Goal: Transaction & Acquisition: Obtain resource

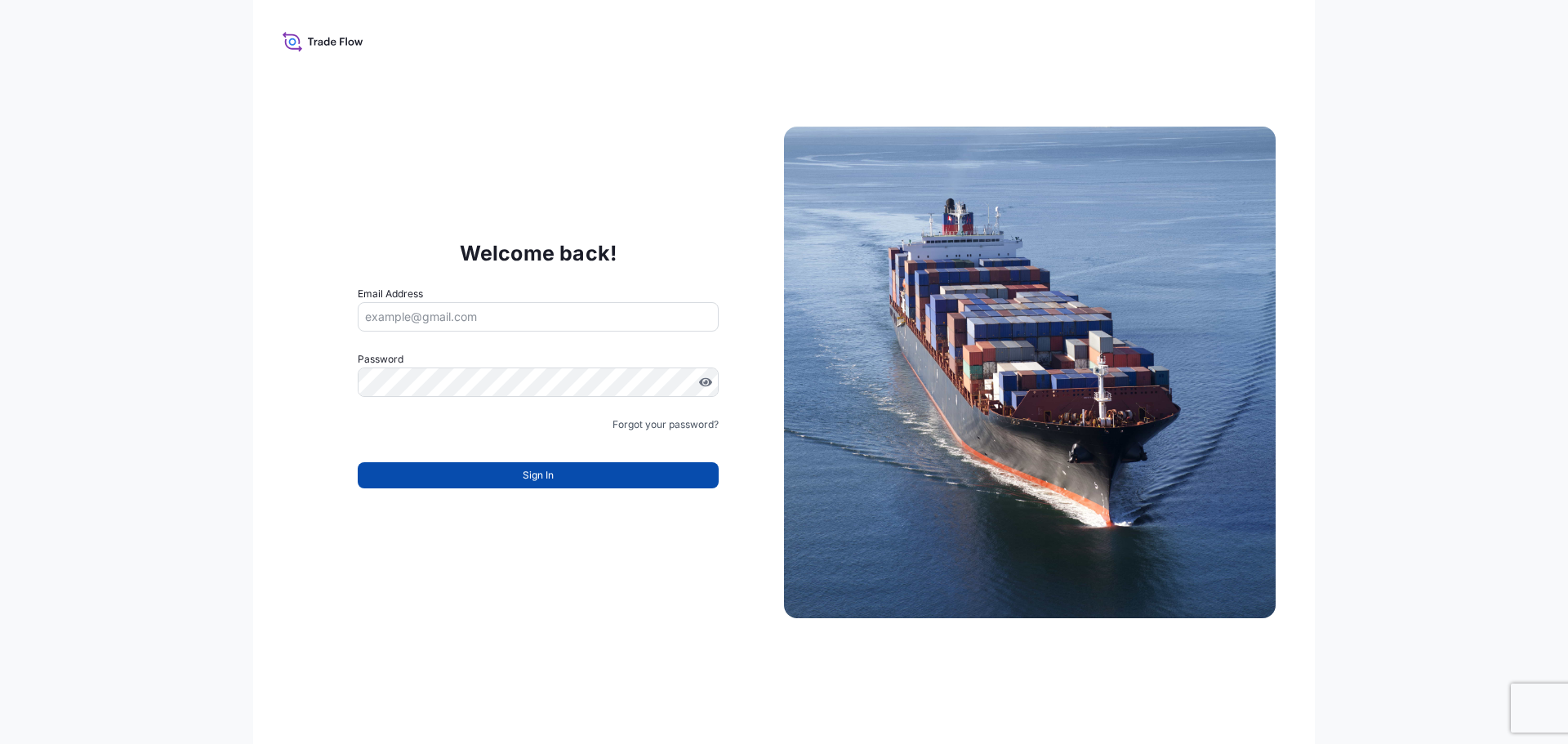
type input "[EMAIL_ADDRESS][DOMAIN_NAME]"
click at [636, 476] on button "Sign In" at bounding box center [538, 475] width 361 height 26
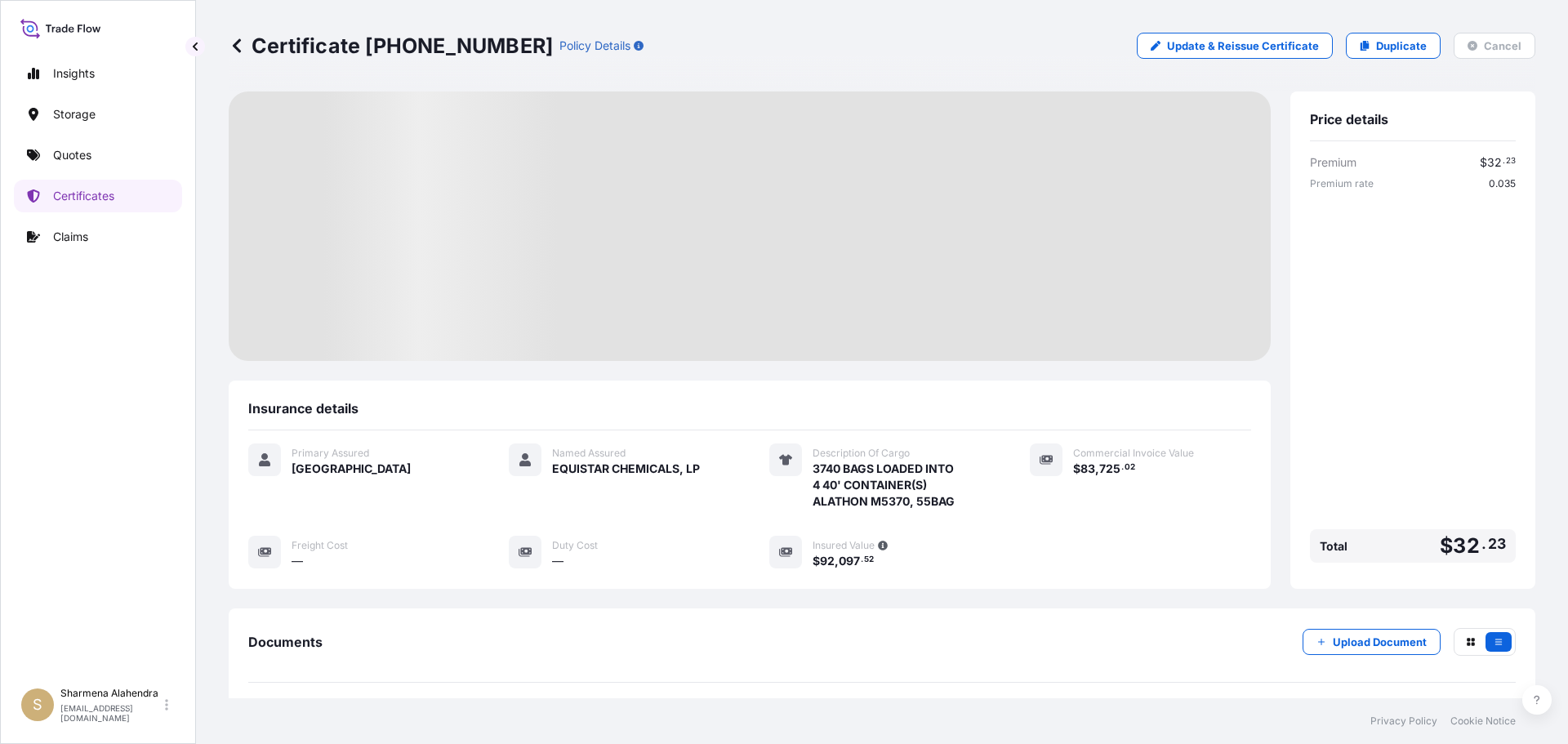
click at [908, 58] on div "Certificate [PHONE_NUMBER] Policy Details Update & Reissue Certificate Duplicat…" at bounding box center [882, 45] width 1307 height 26
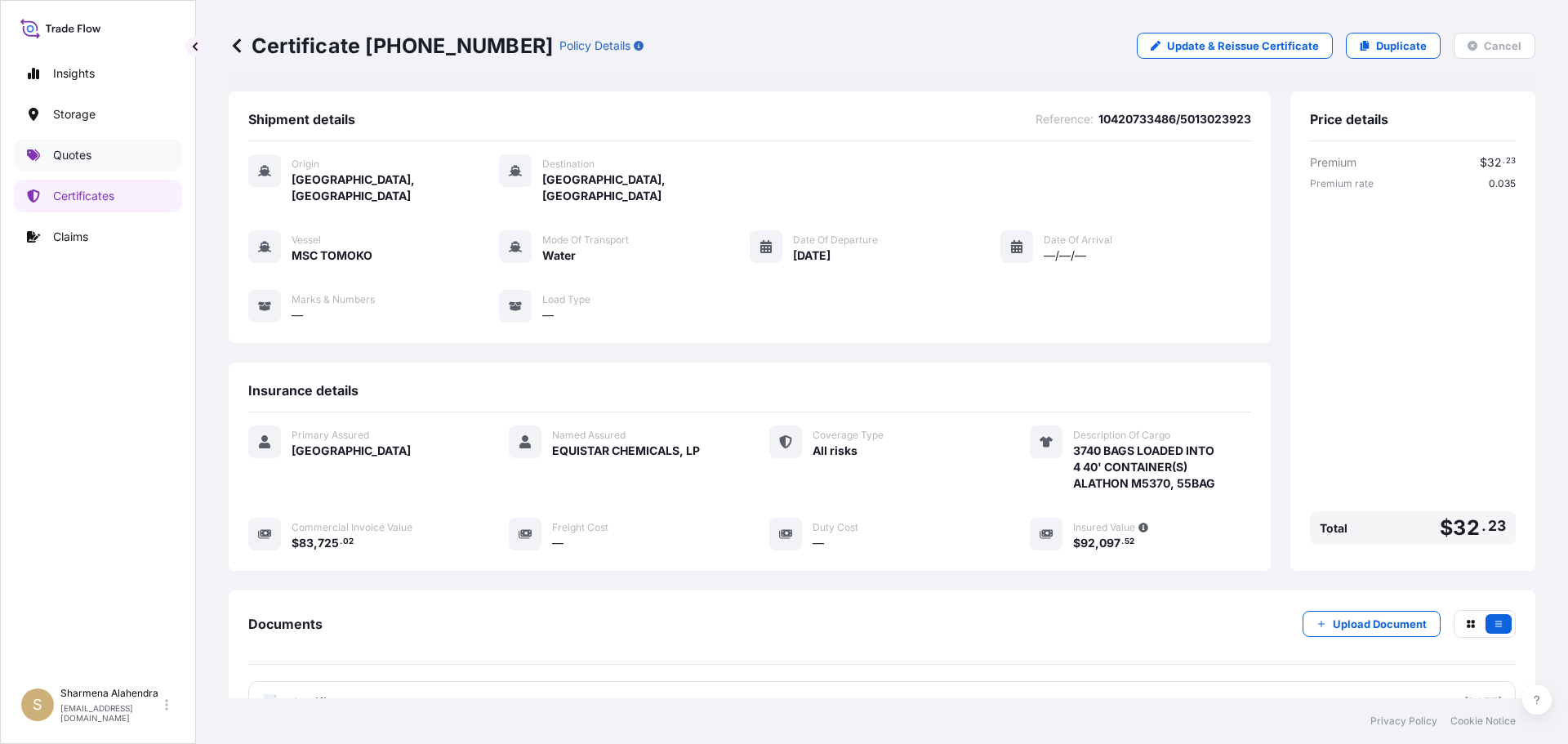
click at [104, 162] on link "Quotes" at bounding box center [98, 155] width 169 height 32
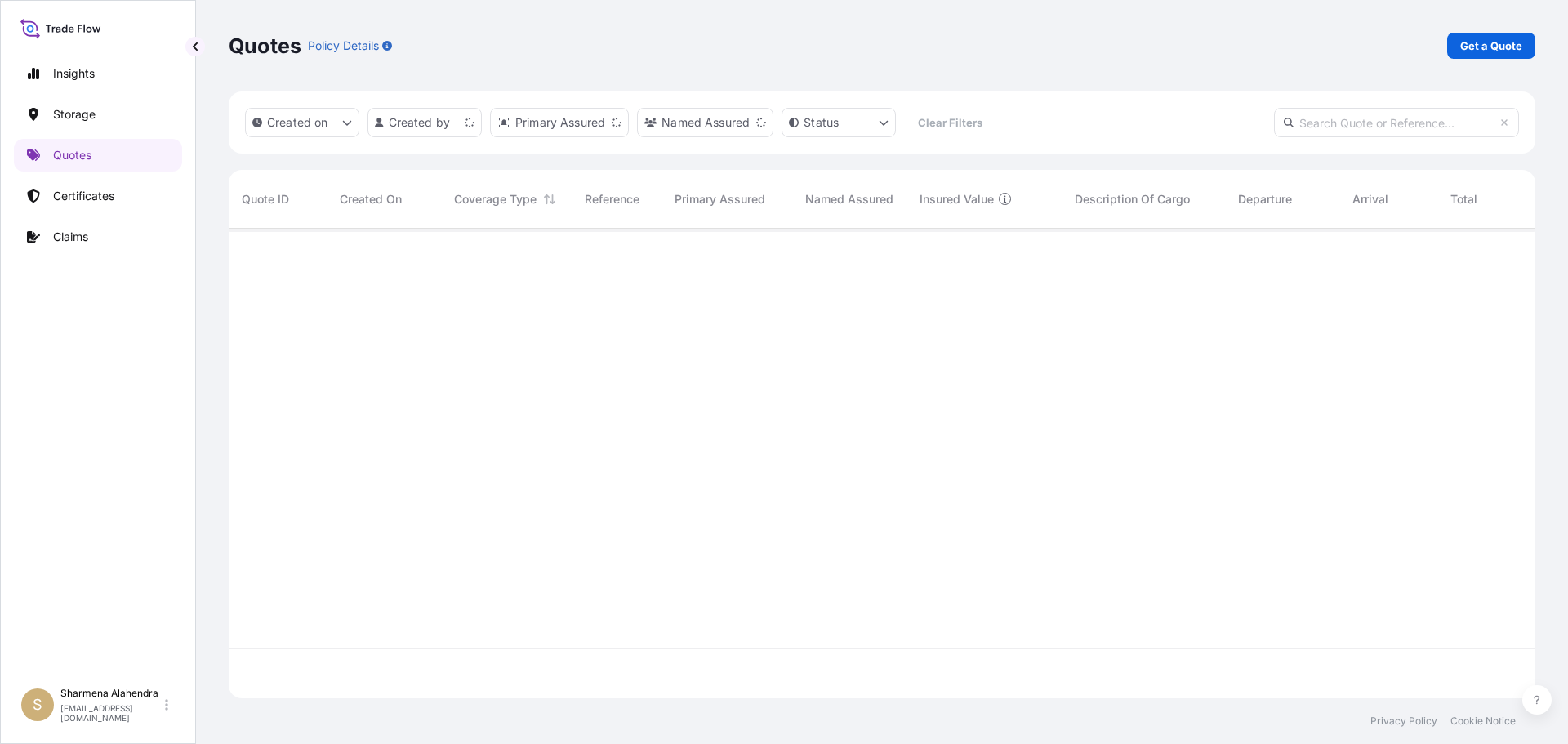
scroll to position [466, 1294]
click at [1497, 51] on p "Get a Quote" at bounding box center [1490, 46] width 62 height 17
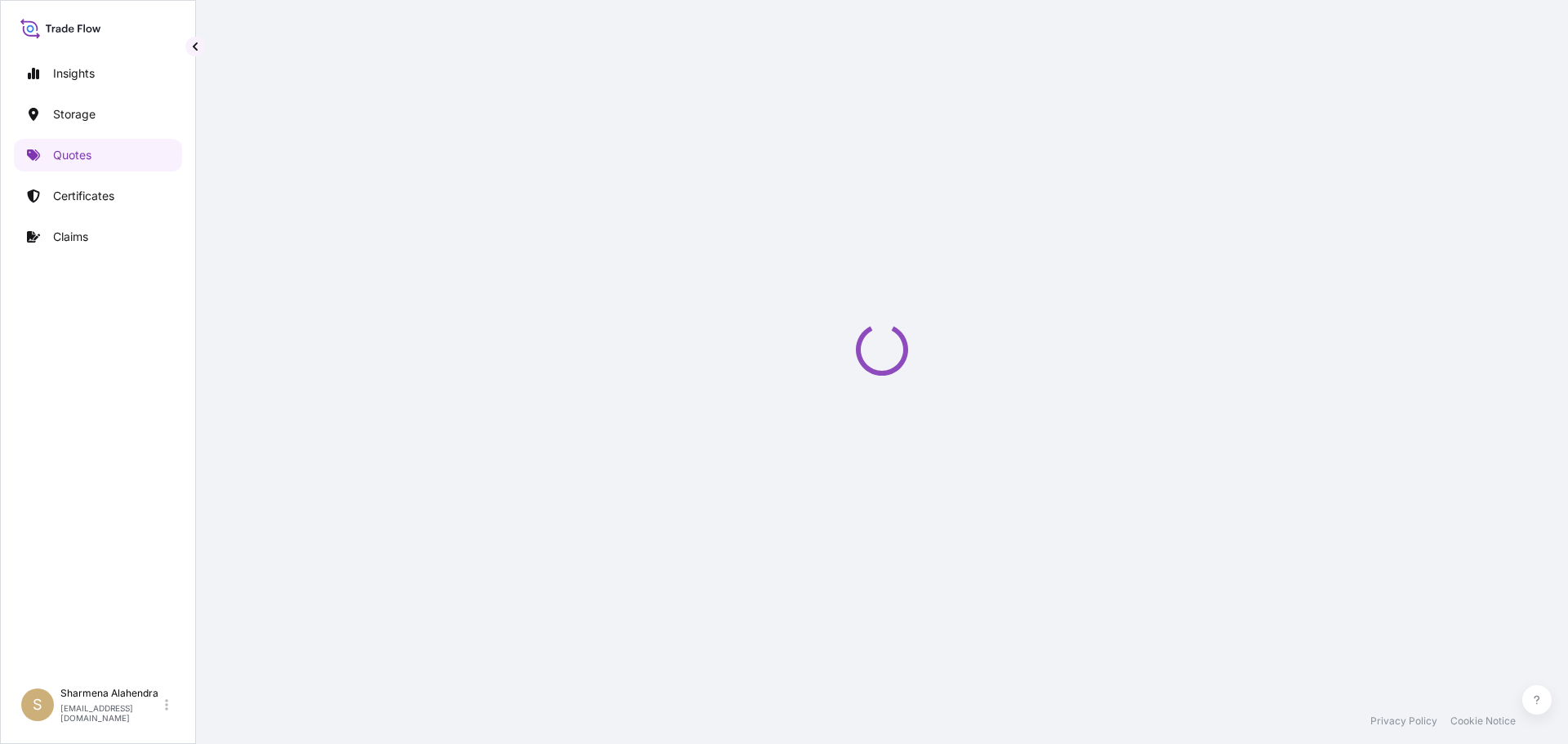
select select "Water"
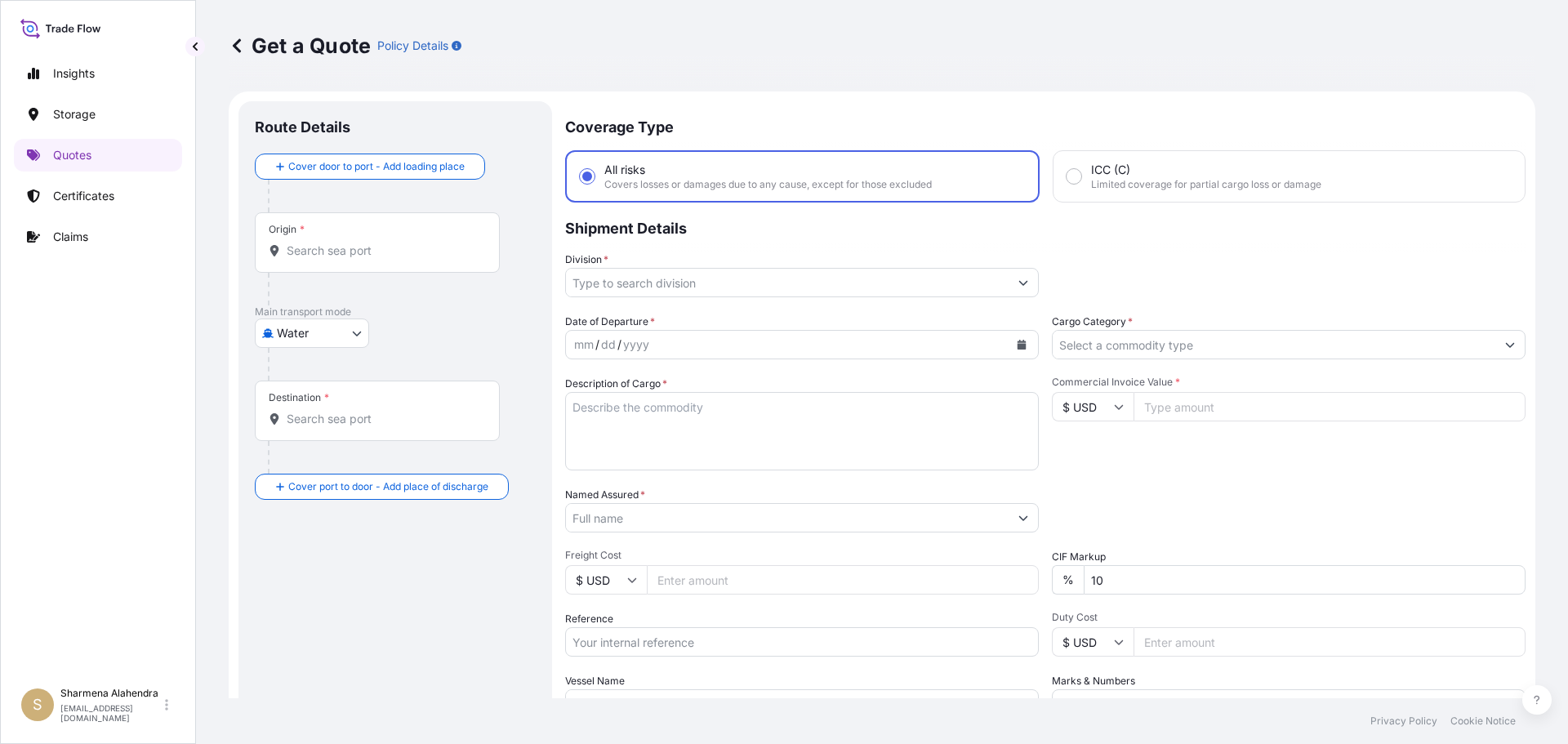
scroll to position [26, 0]
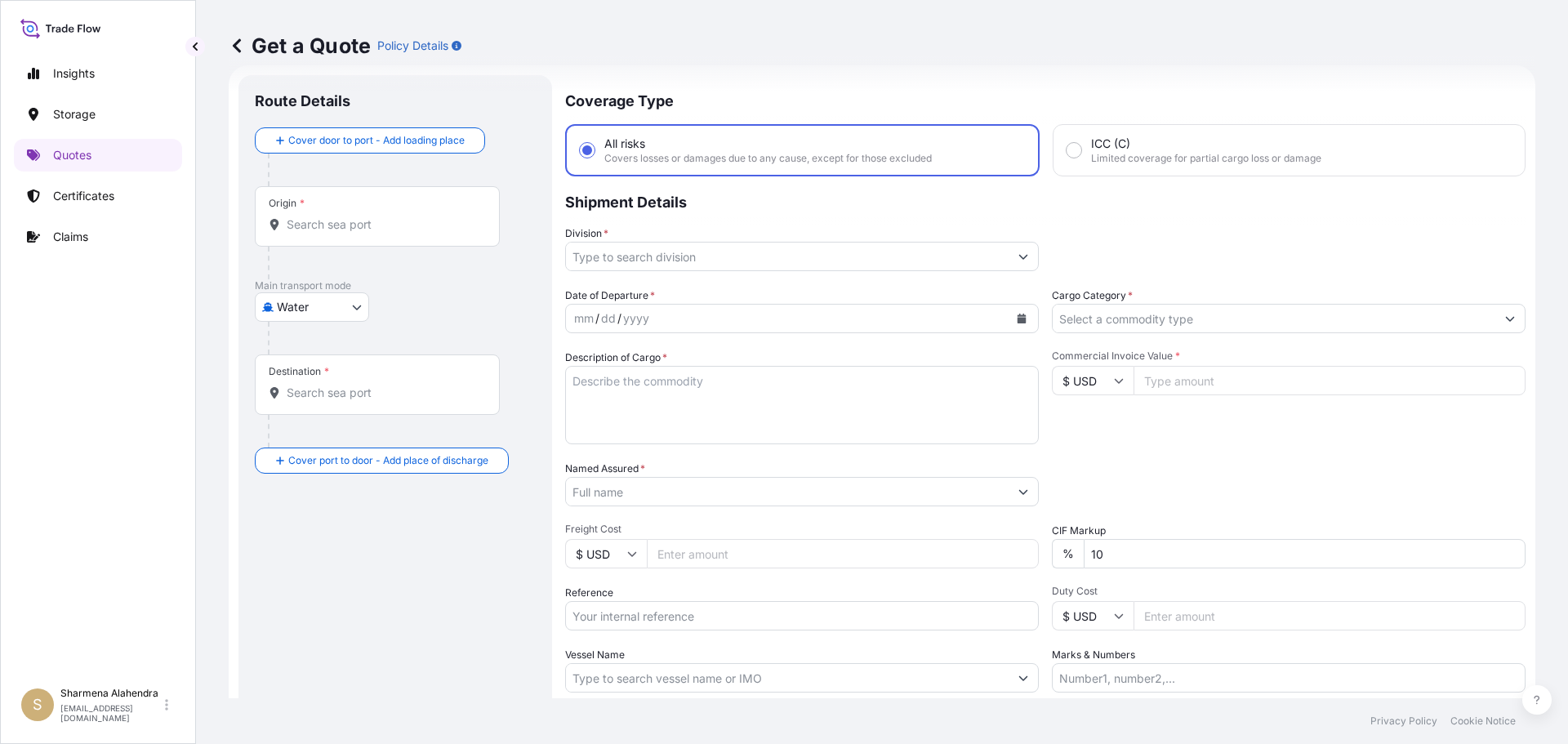
click at [344, 226] on input "Origin *" at bounding box center [383, 225] width 193 height 17
paste input "[GEOGRAPHIC_DATA], [GEOGRAPHIC_DATA]"
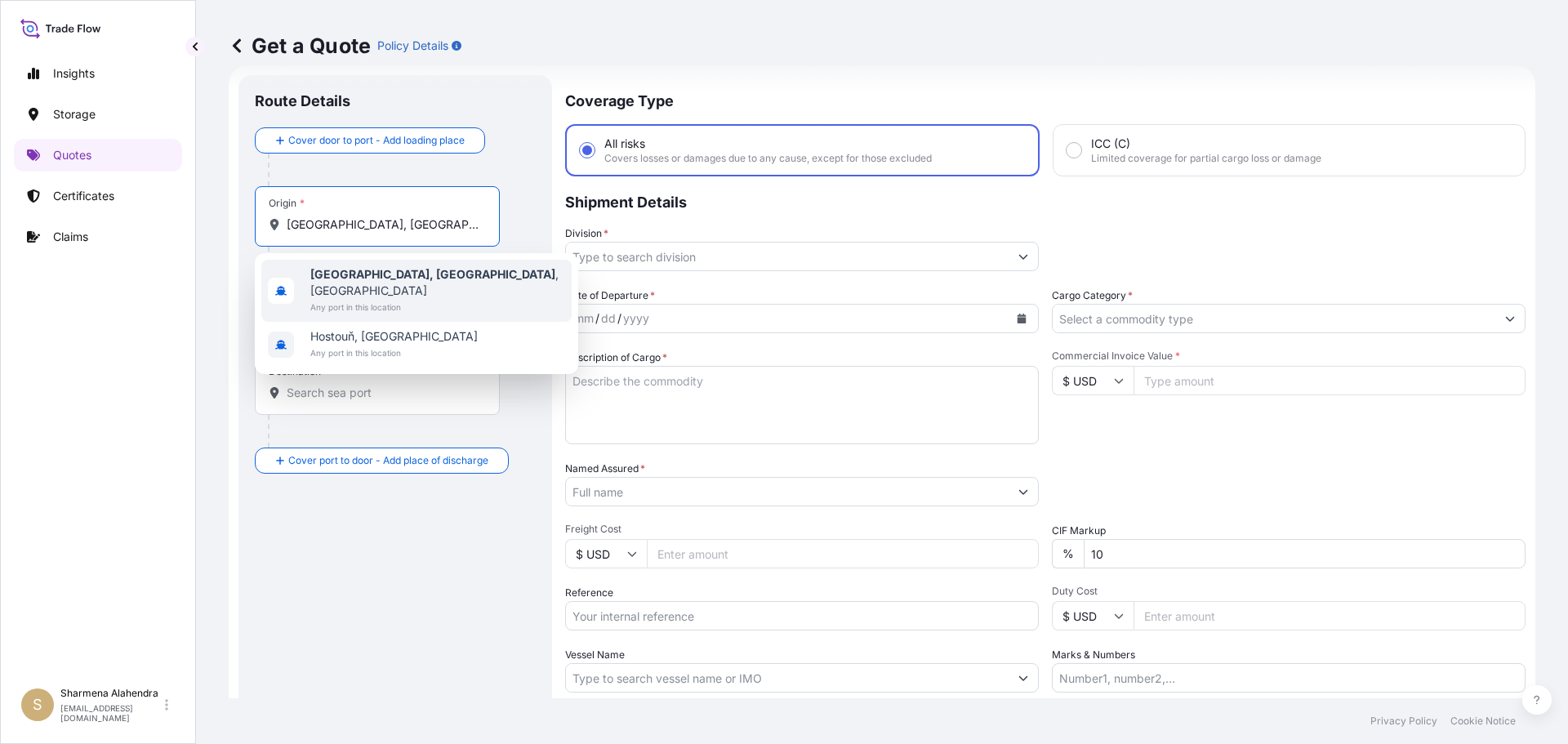
click at [352, 299] on span "Any port in this location" at bounding box center [437, 308] width 255 height 17
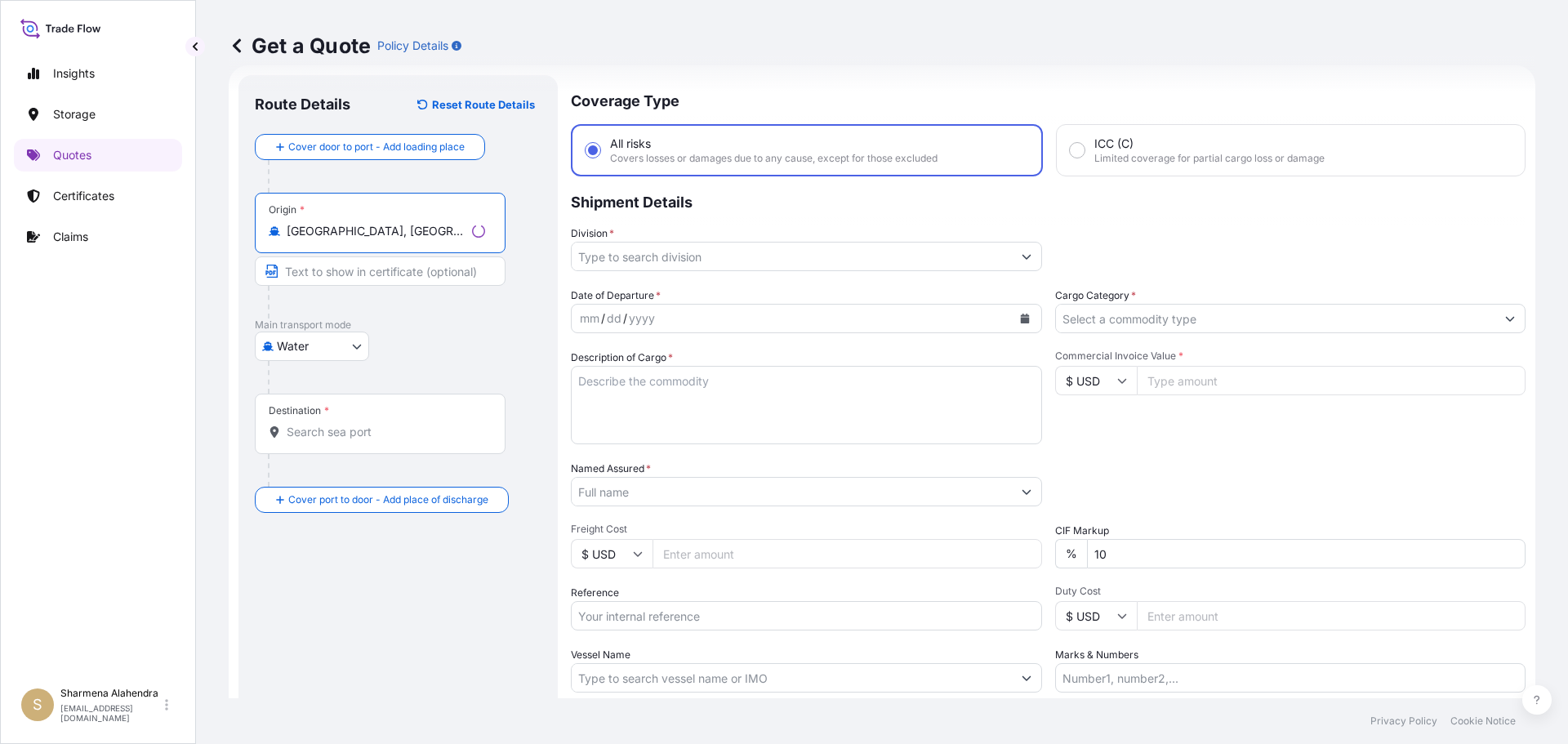
type input "[GEOGRAPHIC_DATA], [GEOGRAPHIC_DATA], [GEOGRAPHIC_DATA]"
drag, startPoint x: 900, startPoint y: 93, endPoint x: 846, endPoint y: 147, distance: 76.4
click at [900, 93] on p "Coverage Type" at bounding box center [1045, 99] width 960 height 49
click at [382, 438] on input "Destination *" at bounding box center [383, 433] width 193 height 17
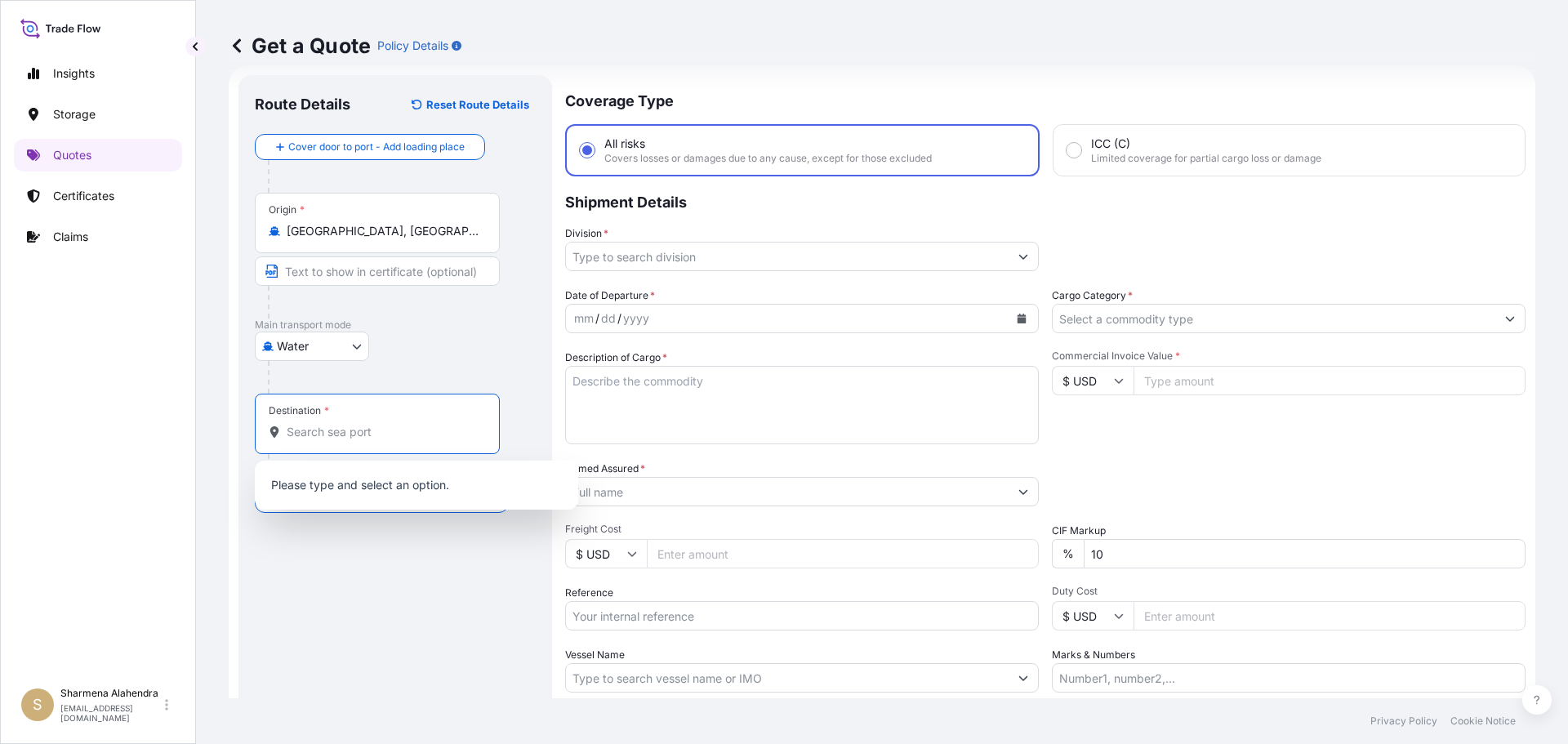
paste input "[GEOGRAPHIC_DATA], [GEOGRAPHIC_DATA]"
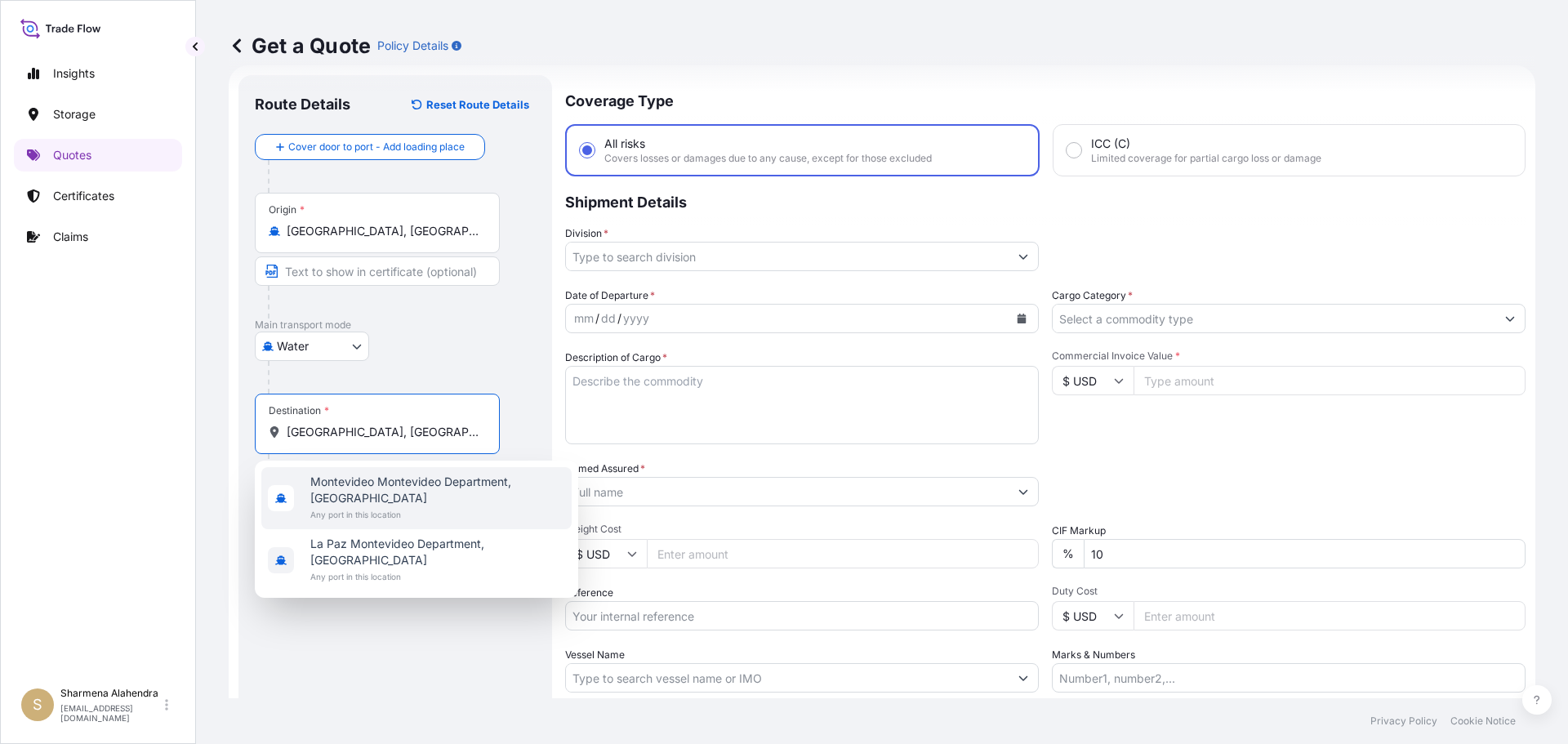
click at [383, 480] on span "Montevideo Montevideo Department, [GEOGRAPHIC_DATA]" at bounding box center [437, 489] width 255 height 32
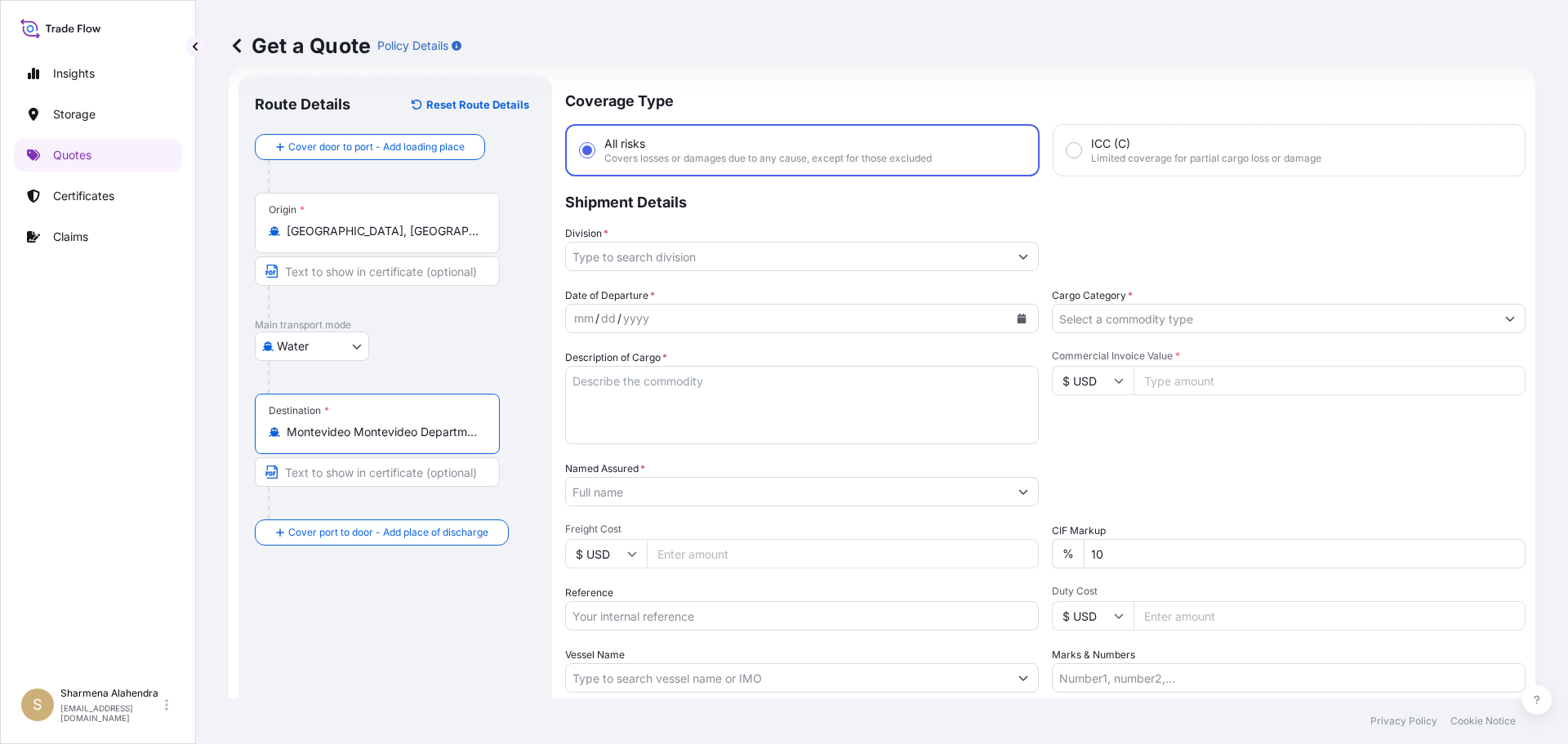
click at [395, 428] on input "Montevideo Montevideo Department, [GEOGRAPHIC_DATA]" at bounding box center [383, 433] width 193 height 17
drag, startPoint x: 287, startPoint y: 434, endPoint x: 541, endPoint y: 460, distance: 255.3
click at [541, 460] on div "Route Details Reset Route Details Cover door to port - Add loading place Place …" at bounding box center [395, 445] width 314 height 739
paste input "ONTEVIDEO, [GEOGRAPHIC_DATA]"
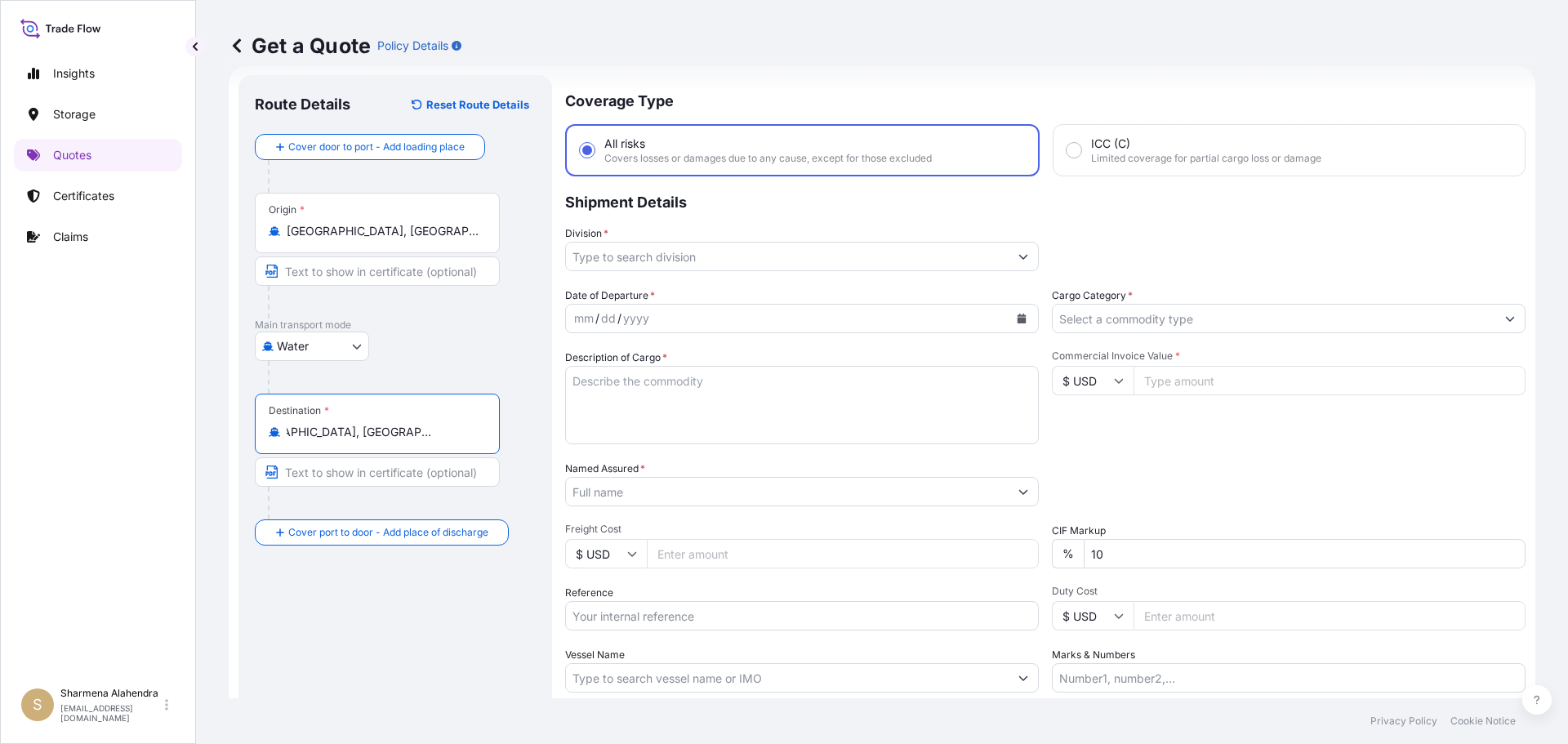
scroll to position [0, 0]
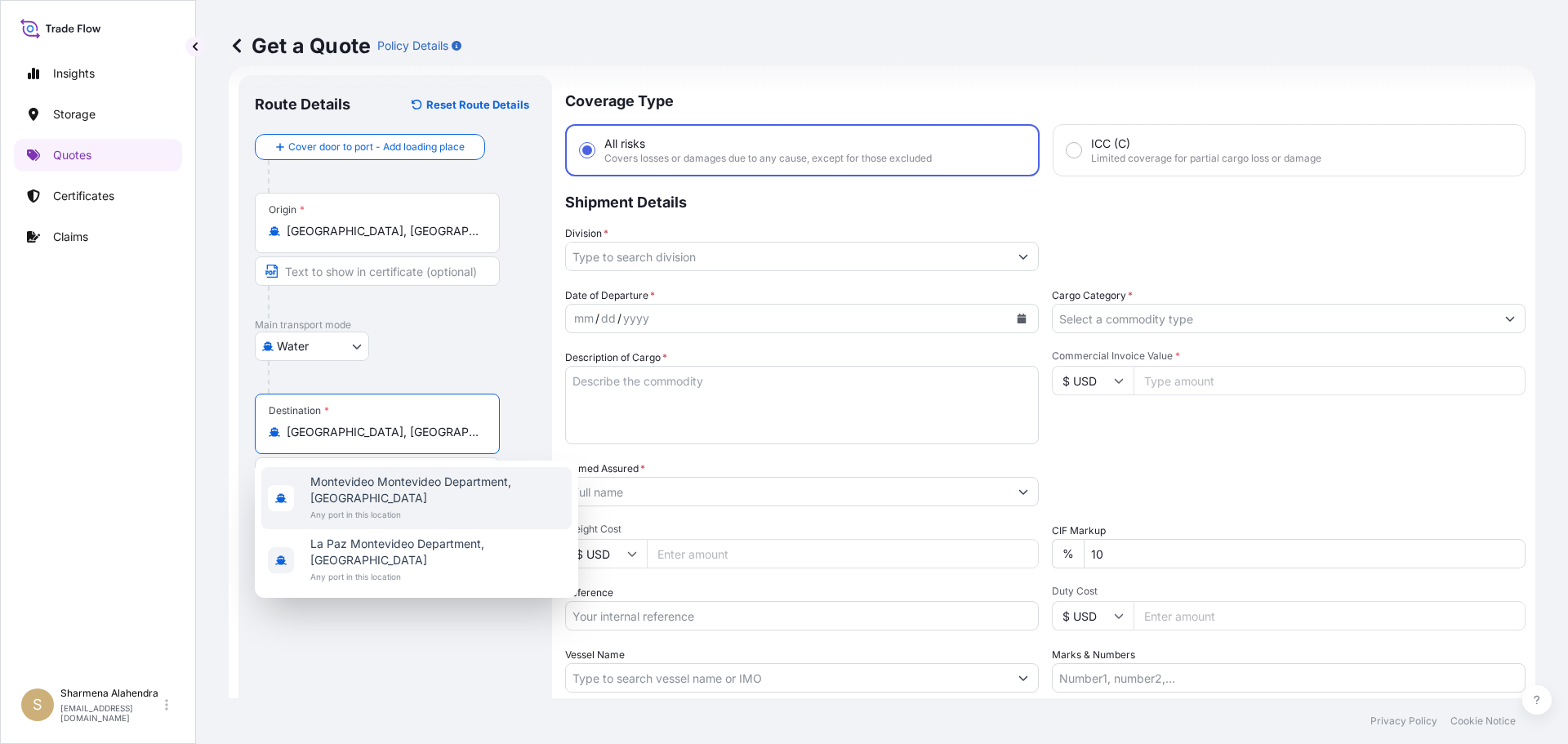
click at [382, 507] on span "Any port in this location" at bounding box center [437, 515] width 255 height 17
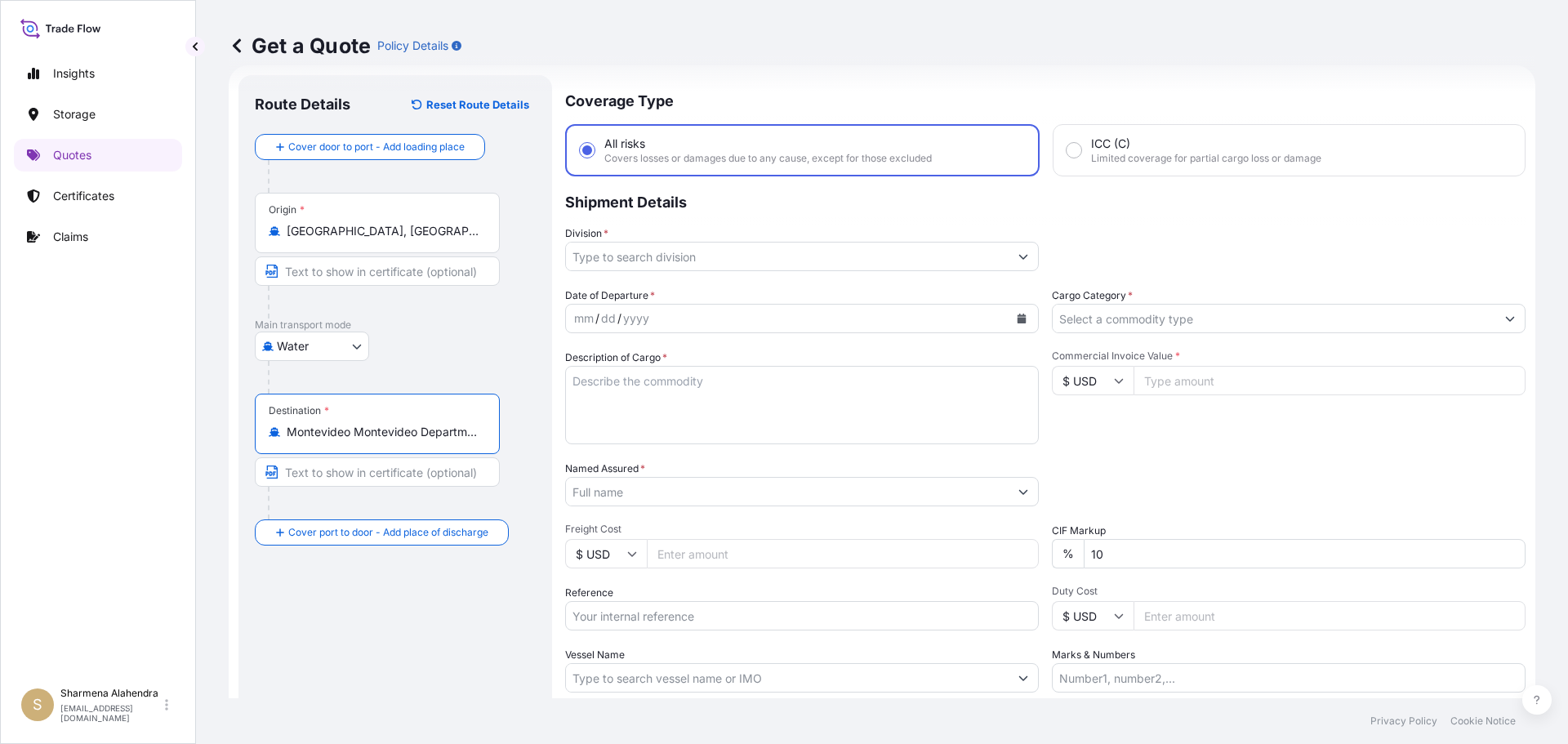
type input "Montevideo Montevideo Department, [GEOGRAPHIC_DATA]"
click at [756, 258] on input "Division *" at bounding box center [787, 257] width 443 height 30
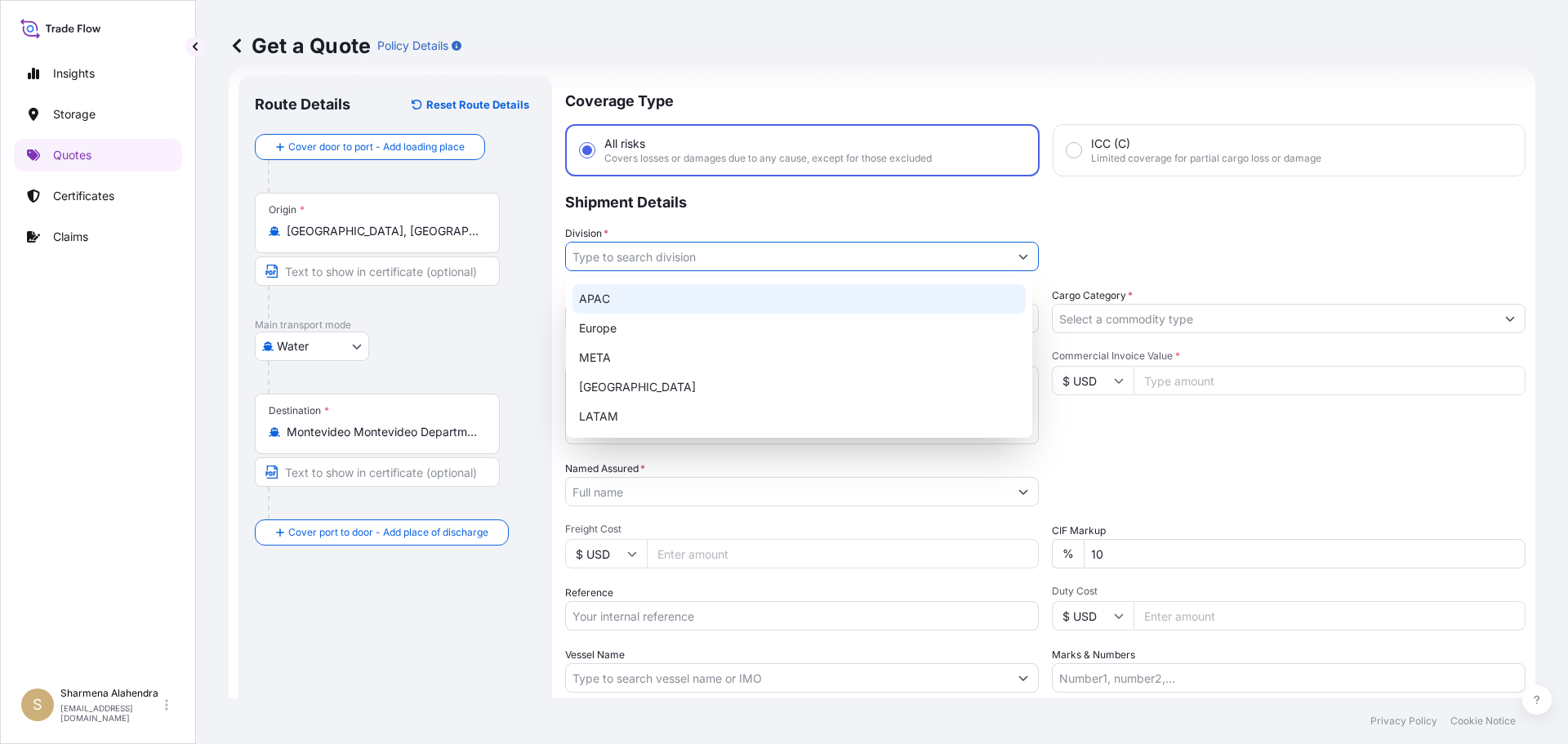
click at [616, 298] on div "APAC" at bounding box center [798, 299] width 453 height 30
type input "APAC"
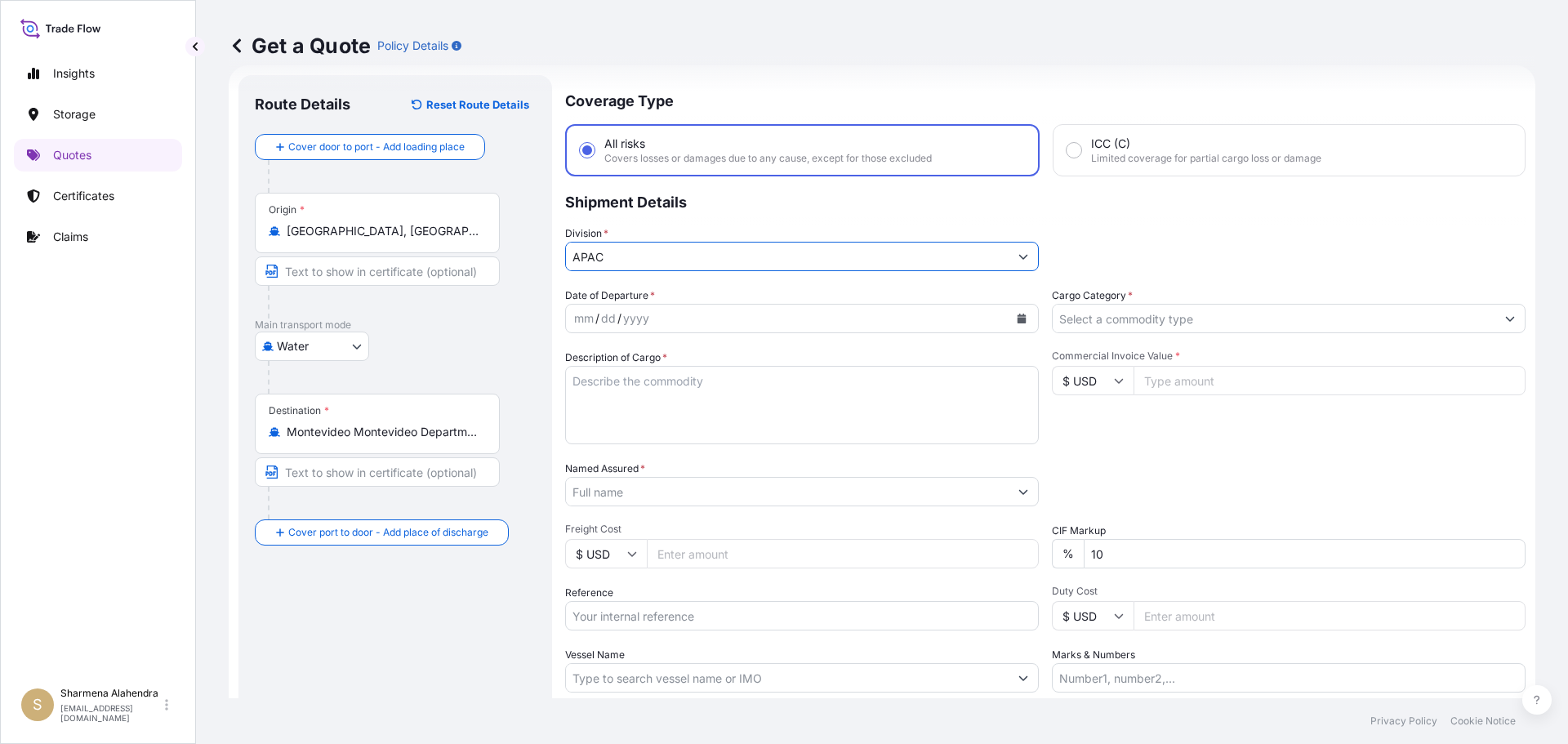
click at [1018, 318] on icon "Calendar" at bounding box center [1022, 319] width 9 height 10
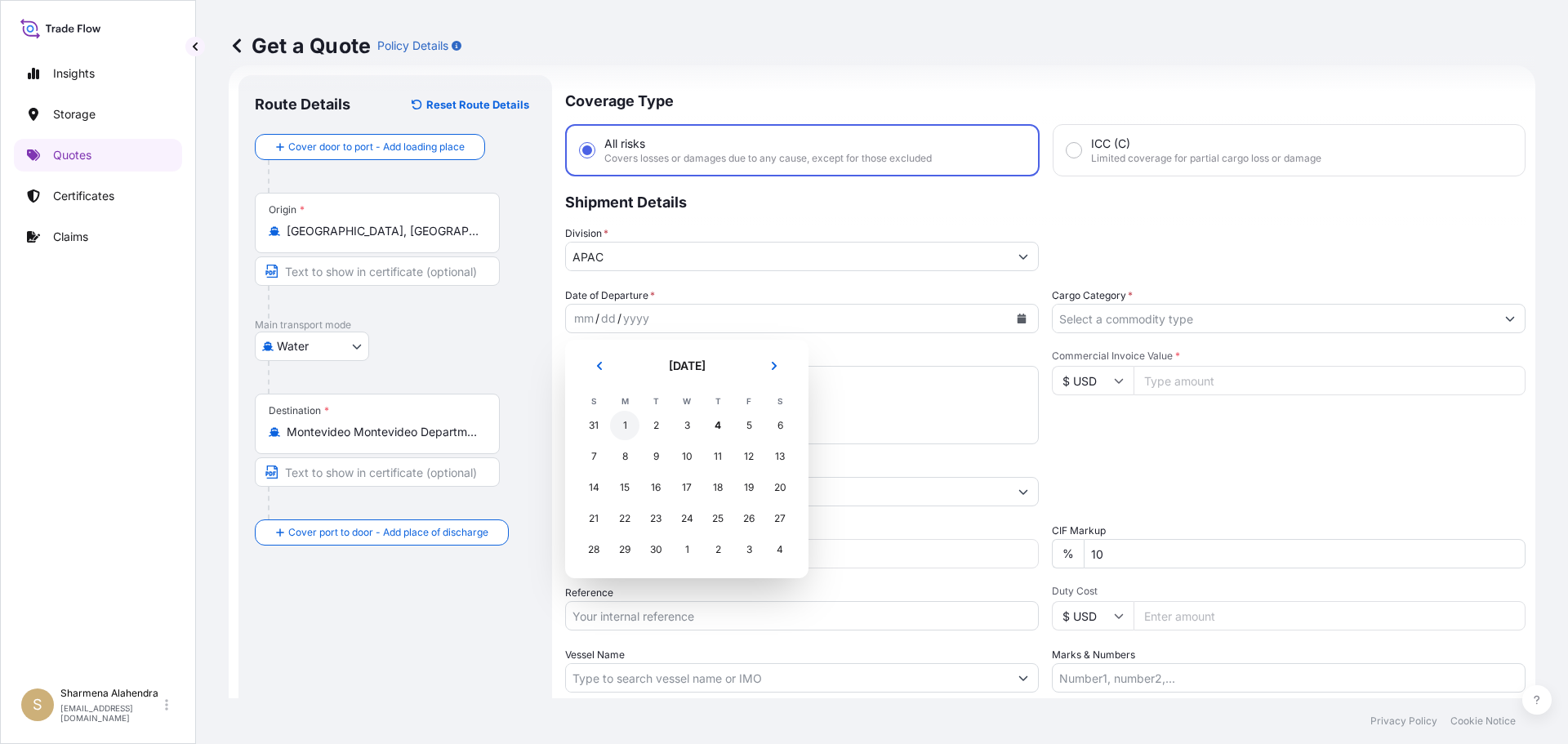
click at [622, 429] on div "1" at bounding box center [625, 425] width 30 height 30
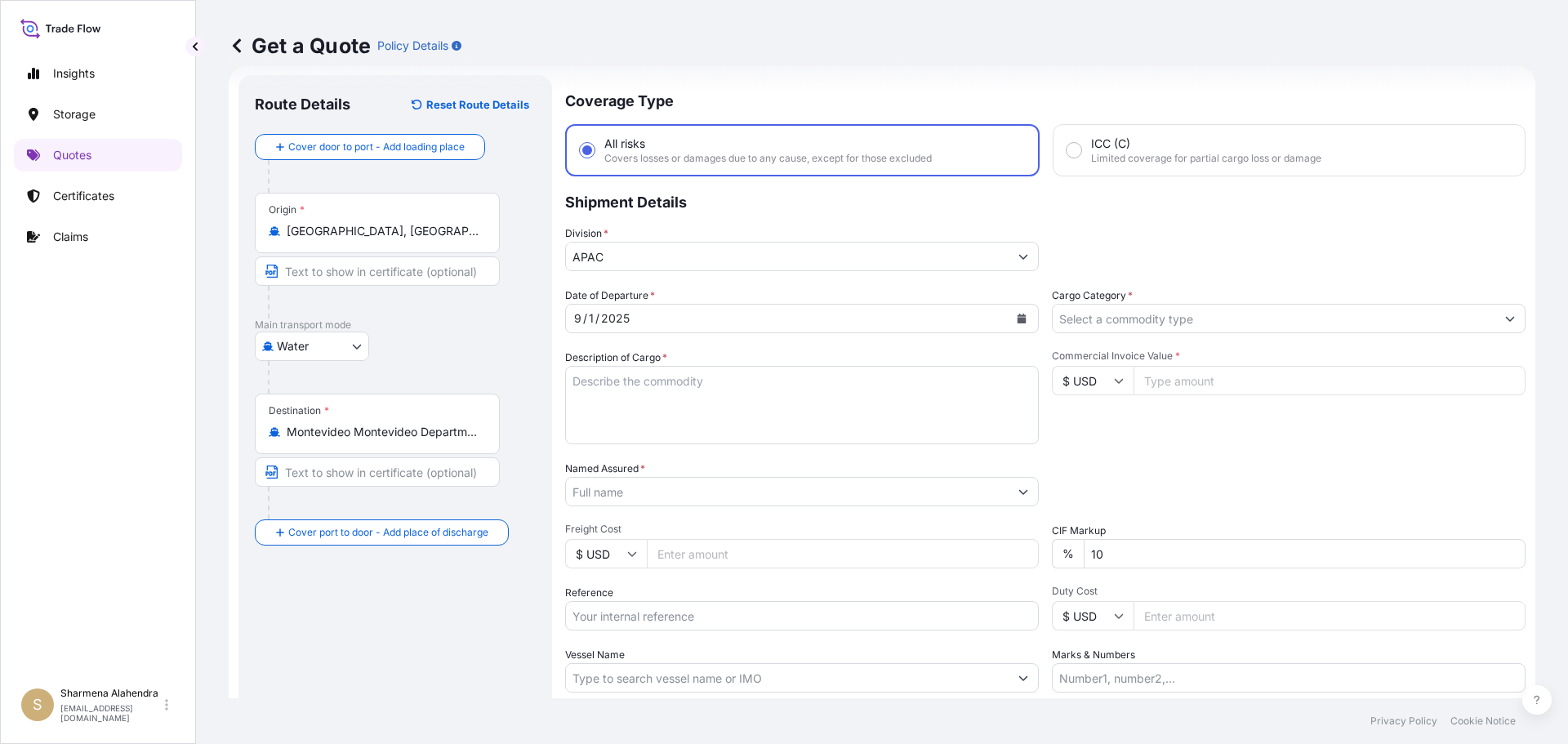
click at [854, 412] on textarea "Description of Cargo *" at bounding box center [801, 405] width 473 height 79
paste textarea "BAGS LOADED INTO 1 40' CONTAINER(S) PETROTHENE NA303013, BG25HT"
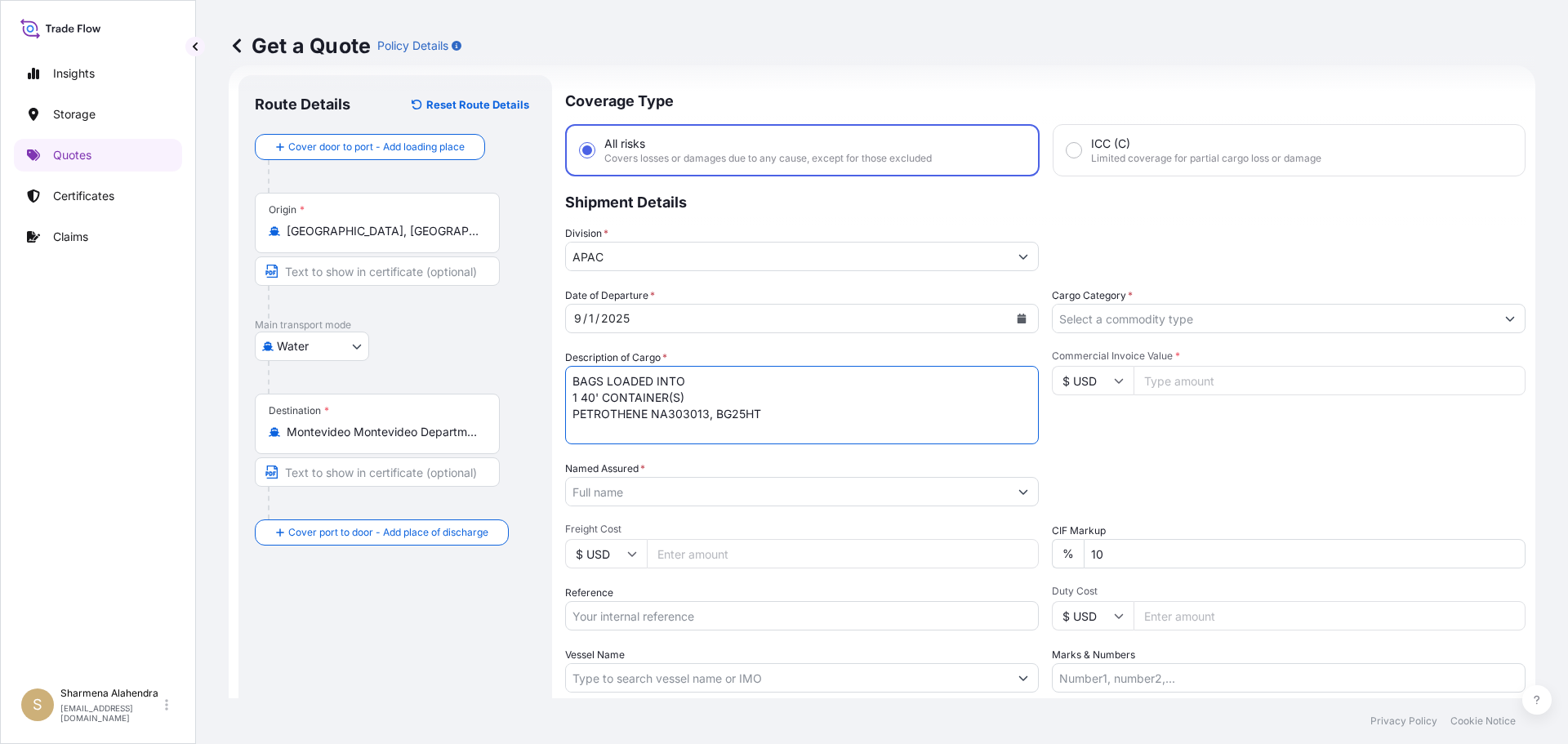
click at [574, 383] on textarea "BAGS LOADED INTO 1 40' CONTAINER(S) PETROTHENE NA303013, BG25HT" at bounding box center [801, 405] width 473 height 79
type textarea "935 BAGS LOADED INTO 1 40' CONTAINER(S) PETROTHENE NA303013, BG25HT"
click at [852, 562] on input "Freight Cost" at bounding box center [842, 554] width 392 height 30
click at [676, 486] on input "Named Assured *" at bounding box center [787, 492] width 443 height 30
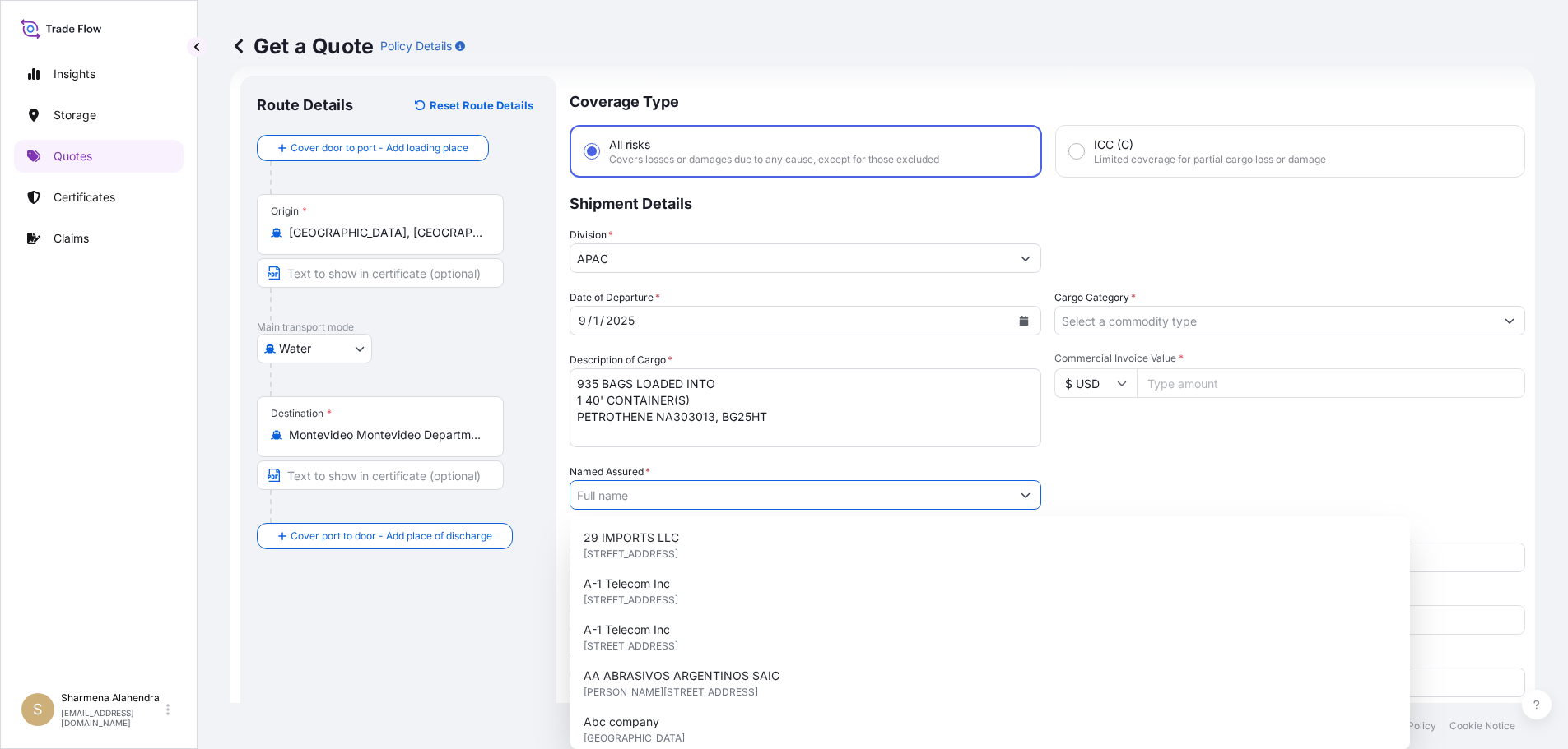
paste input "EQUISTAR CHEMICALS, LP"
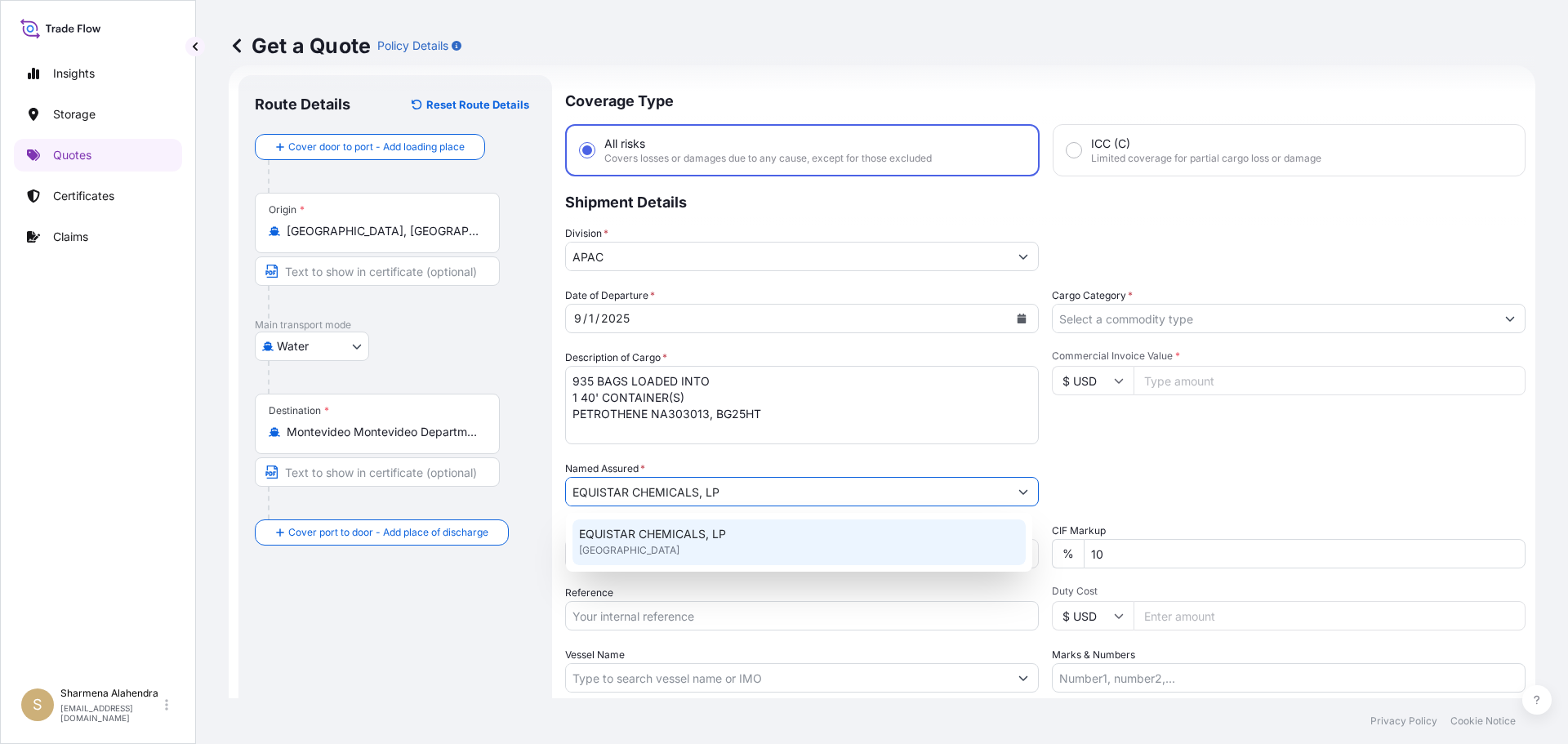
click at [680, 537] on span "EQUISTAR CHEMICALS, LP" at bounding box center [652, 535] width 147 height 17
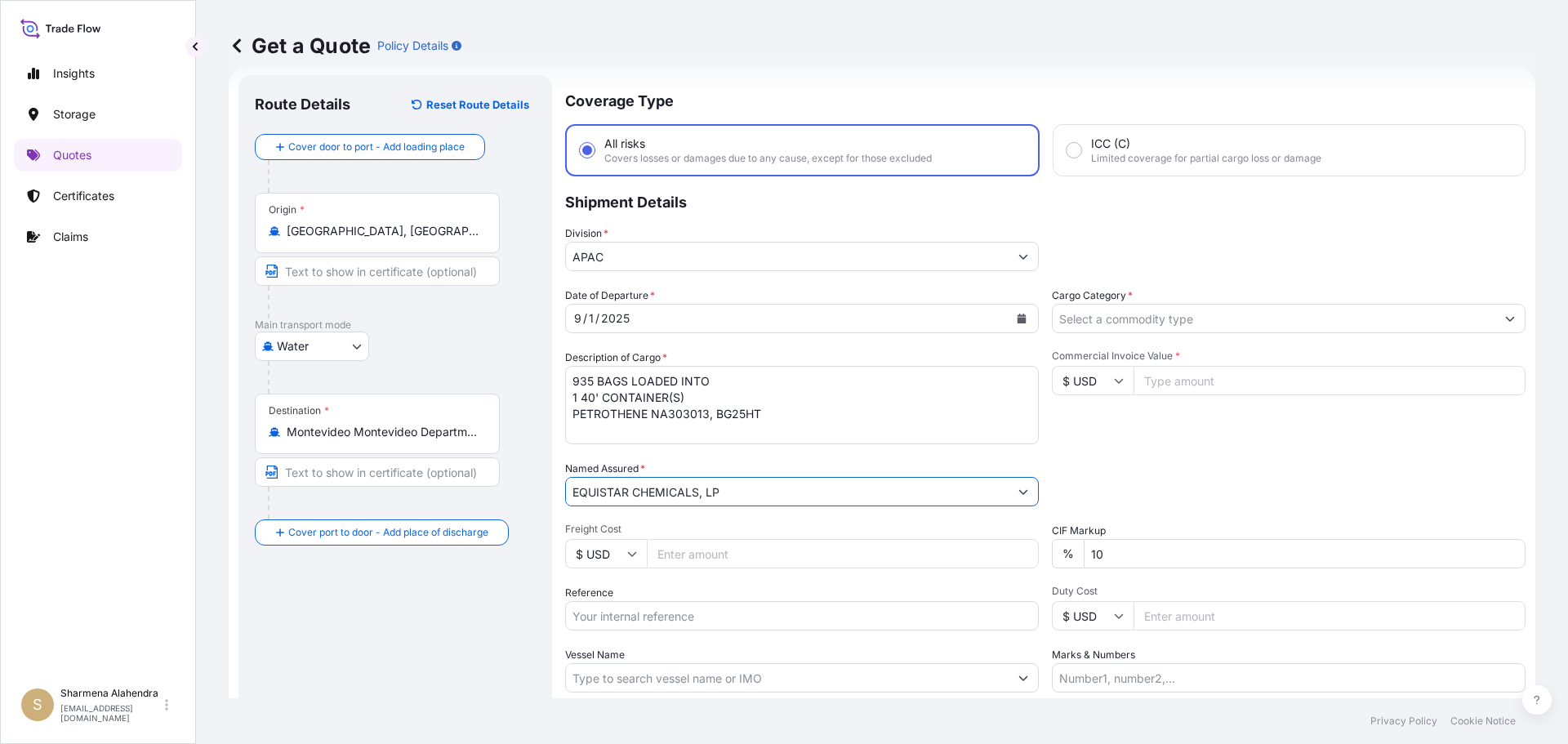
type input "EQUISTAR CHEMICALS, LP"
click at [735, 551] on input "Freight Cost" at bounding box center [842, 554] width 392 height 30
click at [771, 586] on div "Reference" at bounding box center [801, 607] width 473 height 45
click at [684, 613] on input "Reference" at bounding box center [801, 616] width 473 height 30
paste input "10420856483"
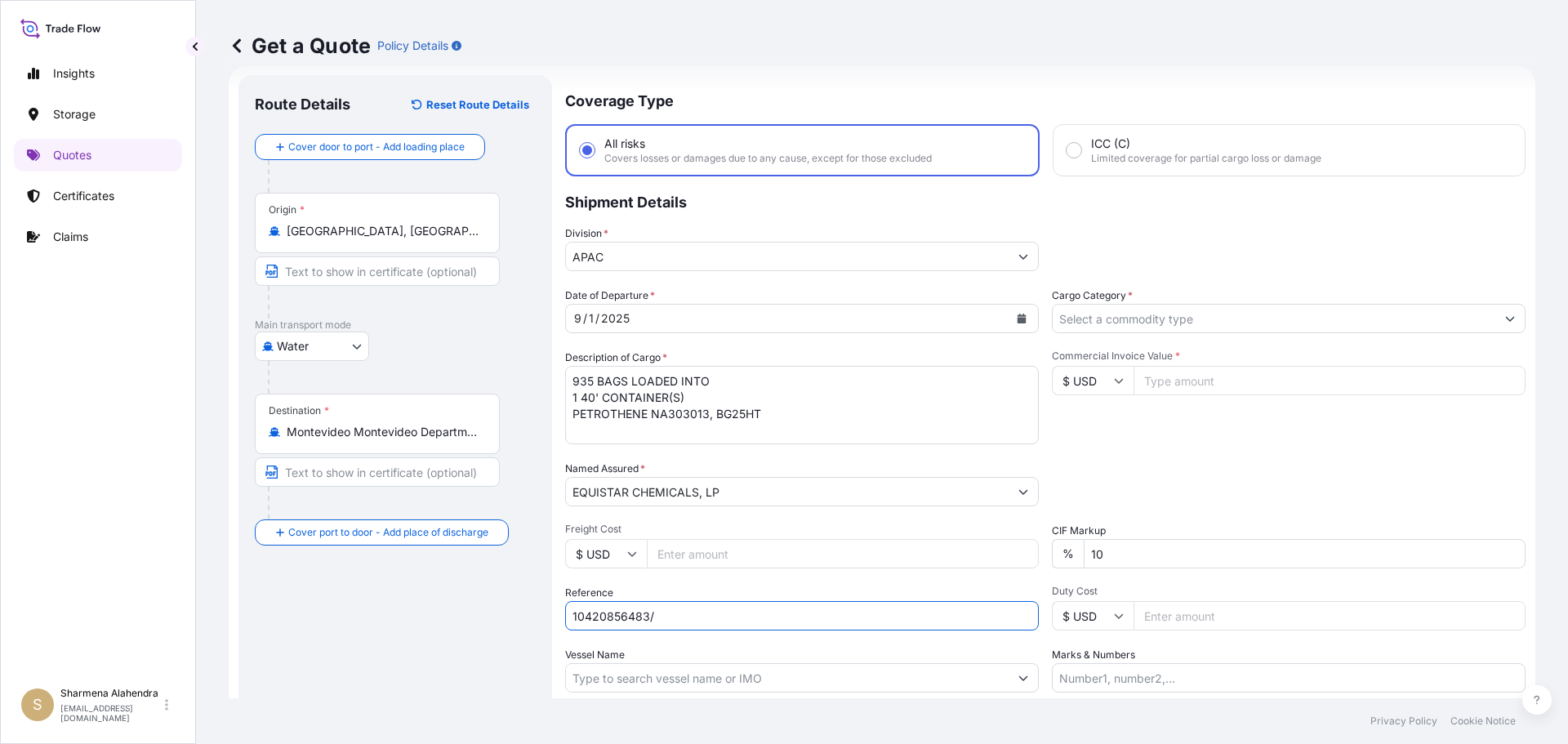
paste input "5012943904"
type input "10420856483/5012943904"
click at [788, 677] on input "Vessel Name" at bounding box center [787, 678] width 443 height 30
paste input "MSC PHOENIX"
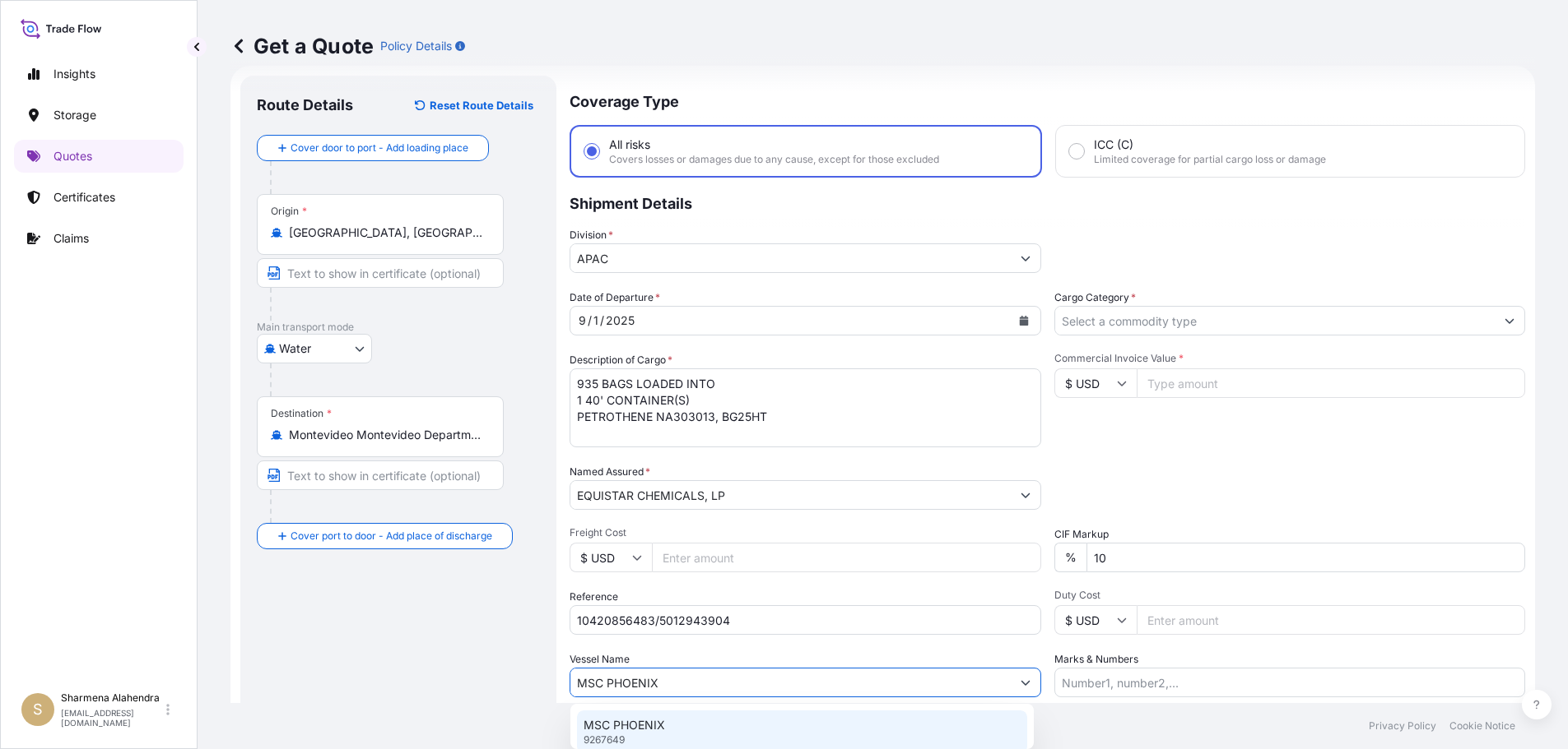
click at [687, 731] on div "MSC PHOENIX 9267649" at bounding box center [802, 732] width 450 height 43
type input "MSC PHOENIX"
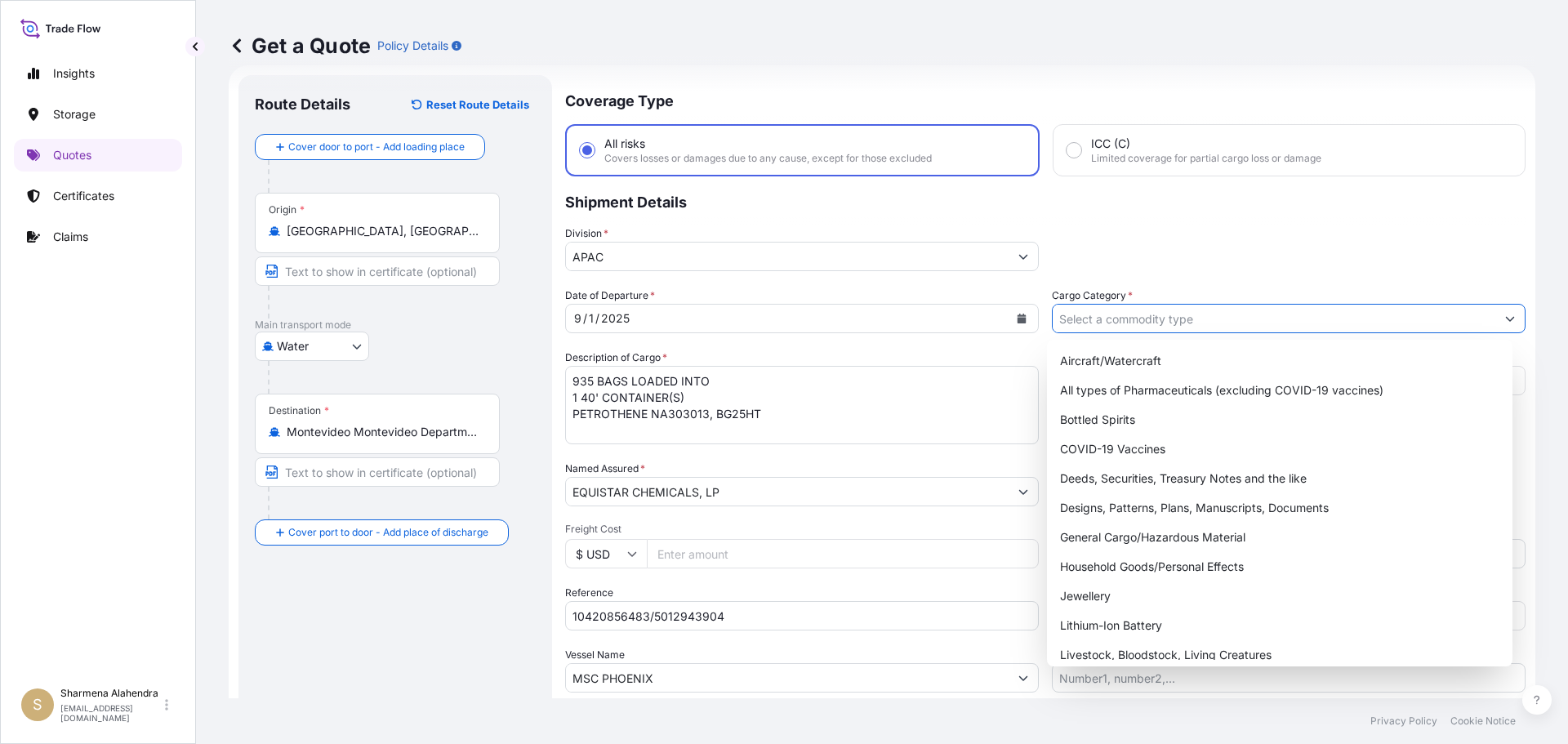
click at [1129, 322] on input "Cargo Category *" at bounding box center [1273, 319] width 443 height 30
click at [1094, 537] on div "General Cargo/Hazardous Material" at bounding box center [1279, 537] width 453 height 30
type input "General Cargo/Hazardous Material"
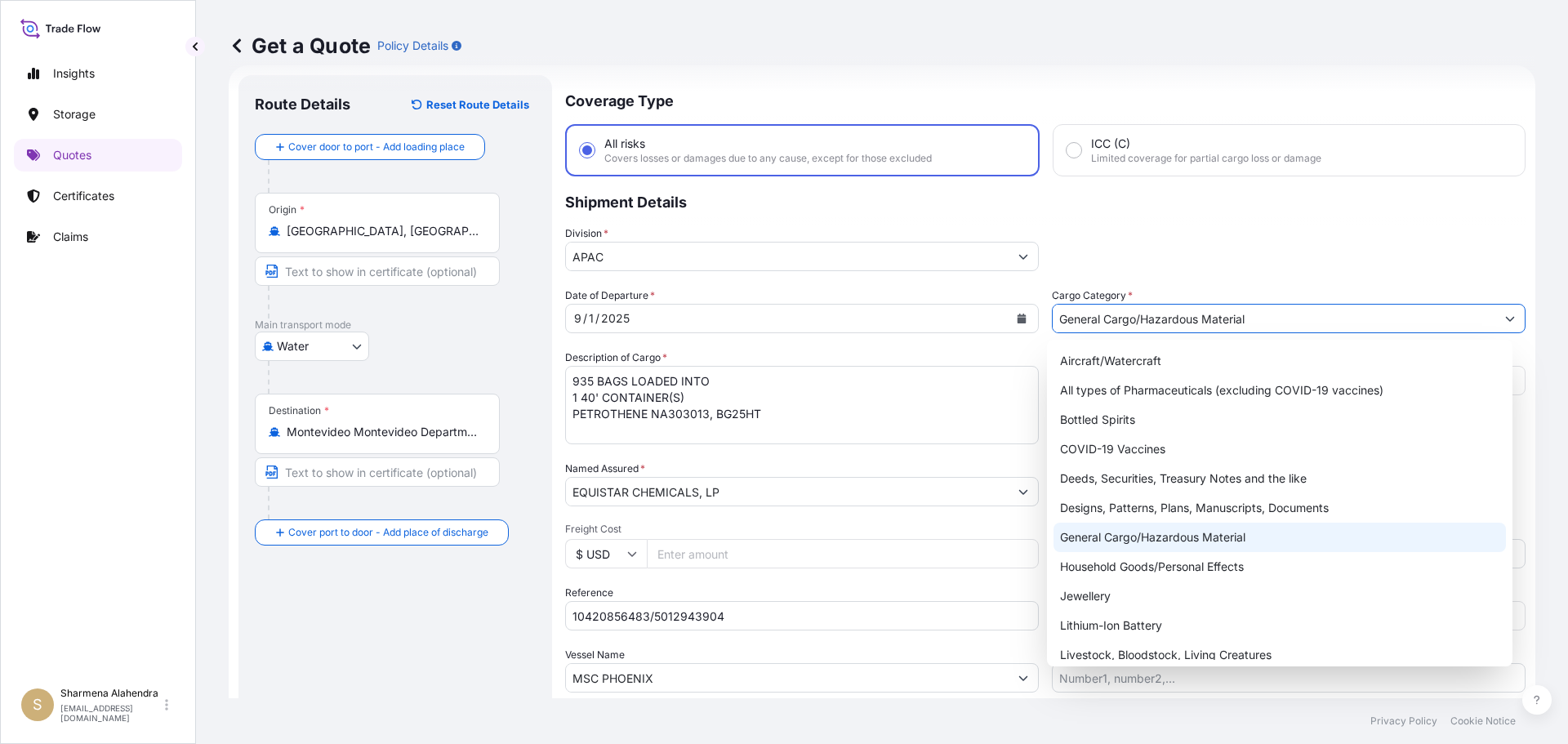
click at [1128, 538] on div "General Cargo/Hazardous Material" at bounding box center [1279, 537] width 453 height 30
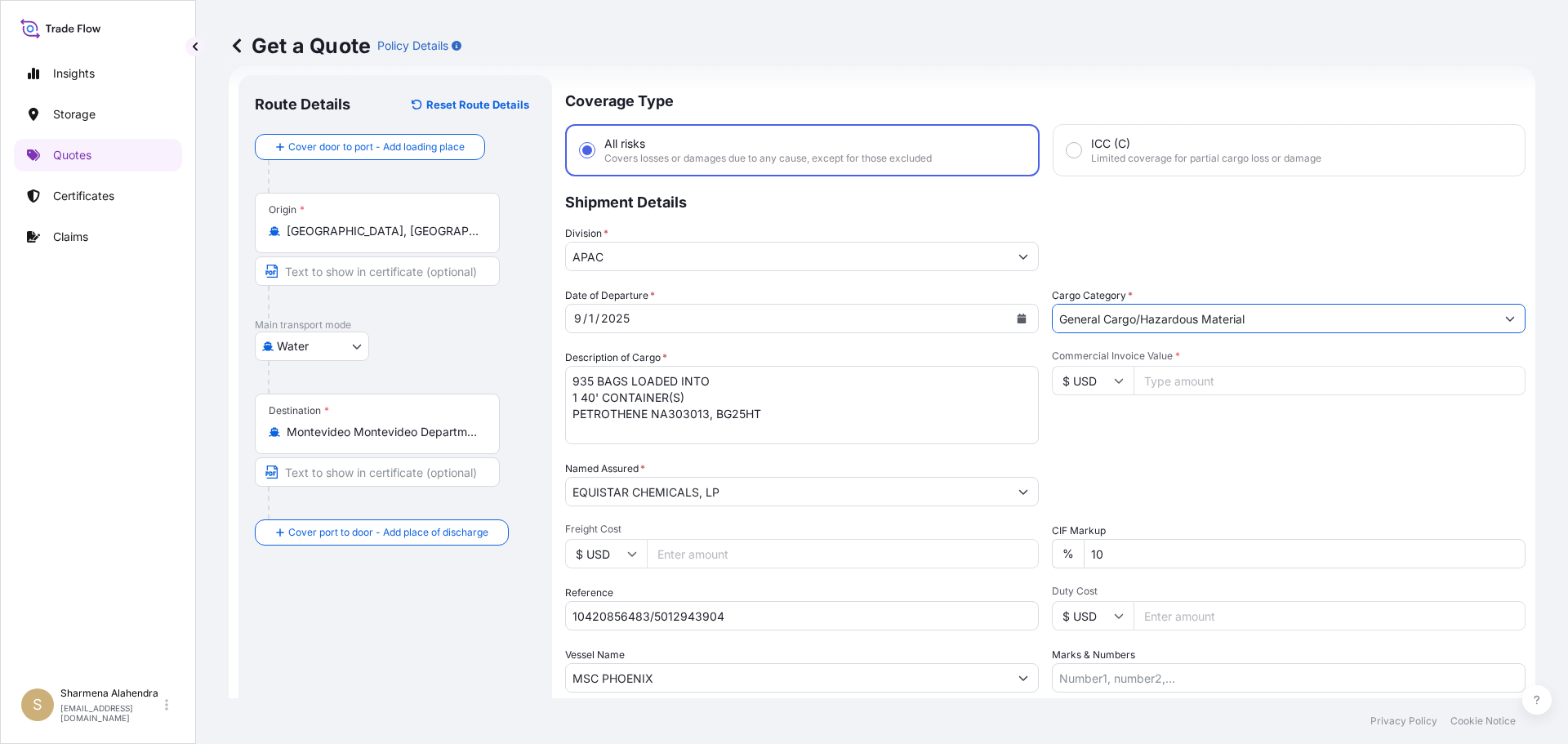
click at [1210, 377] on input "Commercial Invoice Value *" at bounding box center [1329, 381] width 392 height 30
paste input "26371.25"
type input "26371.25"
click at [1232, 465] on div "Packing Category Type to search a container mode Please select a primary mode o…" at bounding box center [1288, 483] width 473 height 45
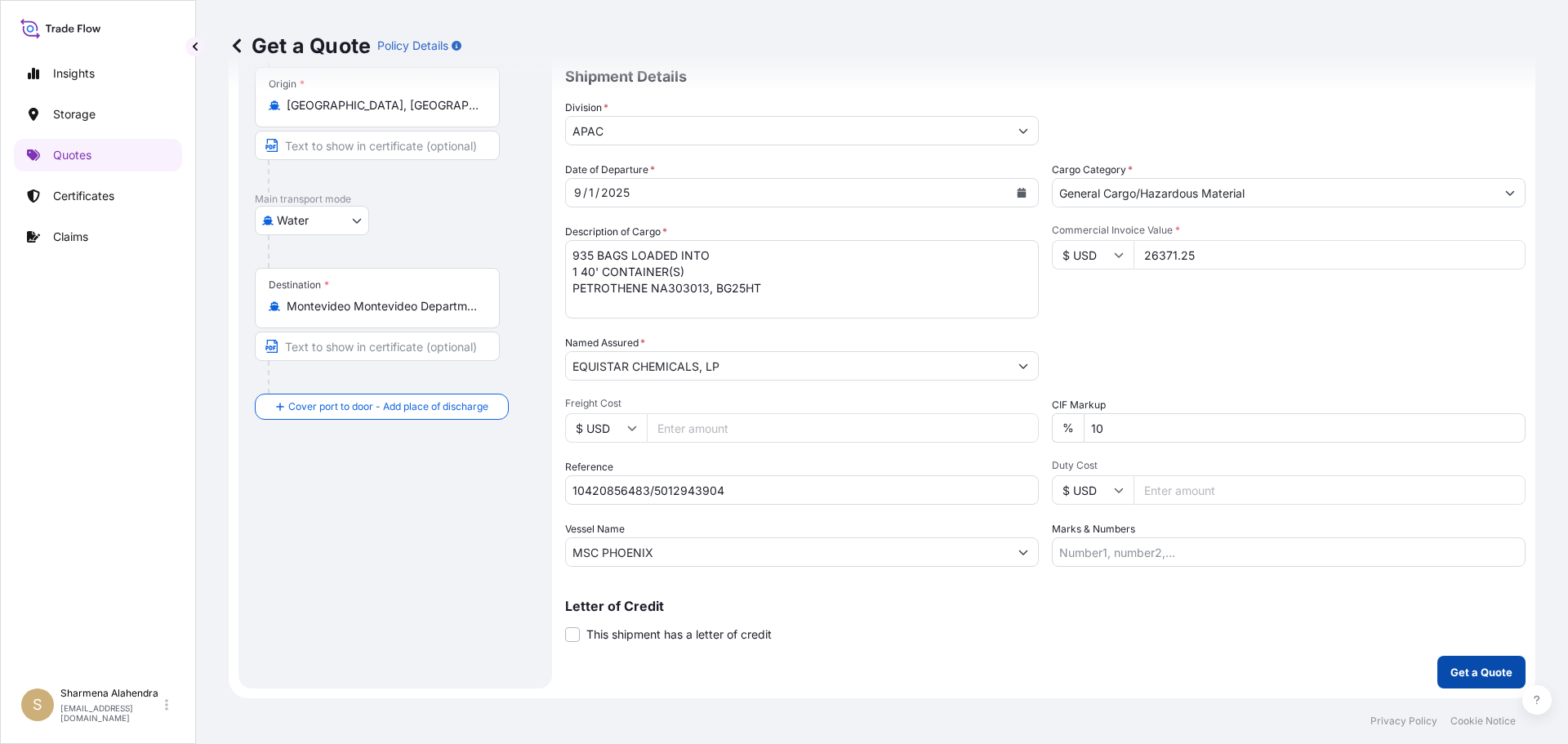
click at [1437, 667] on button "Get a Quote" at bounding box center [1481, 672] width 88 height 32
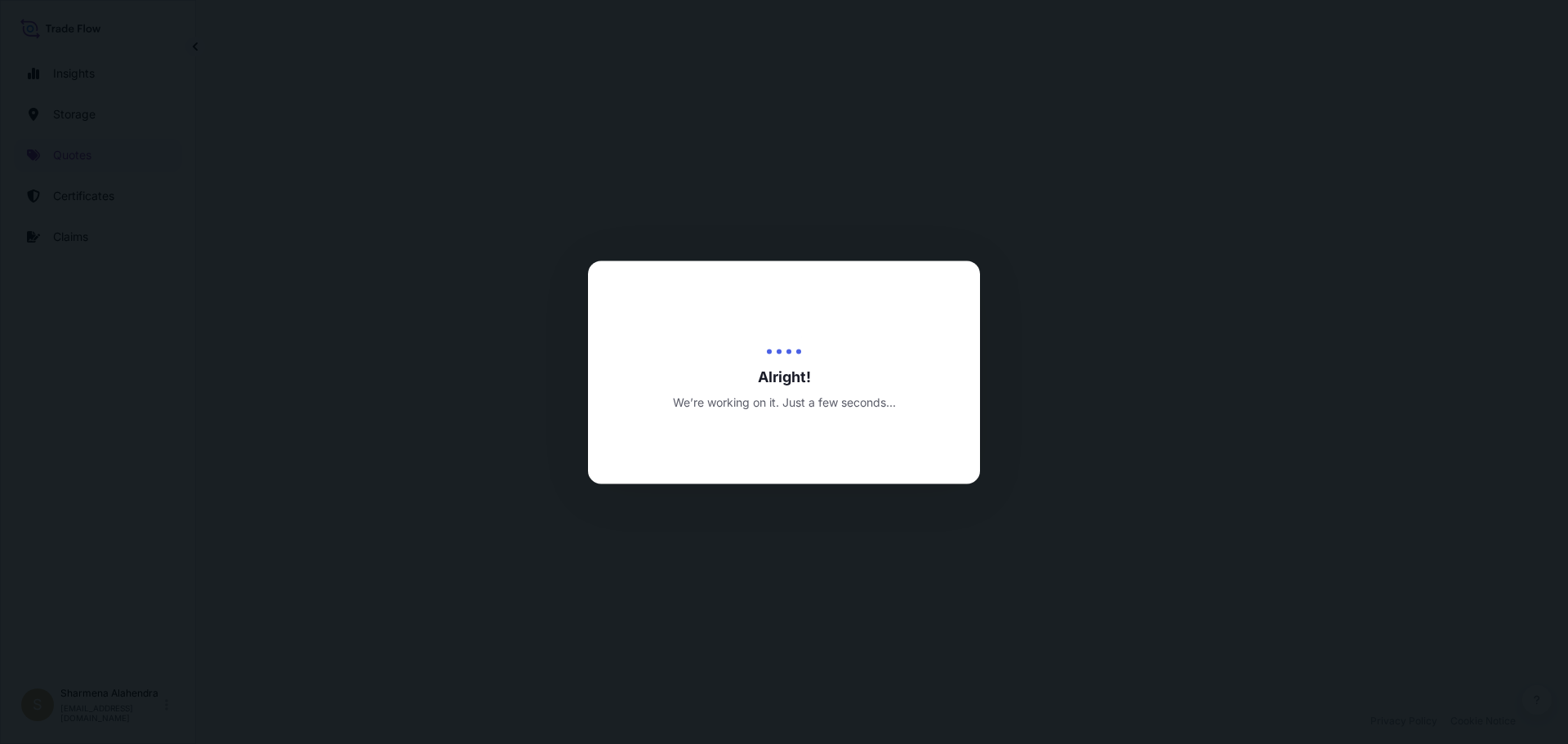
select select "Water"
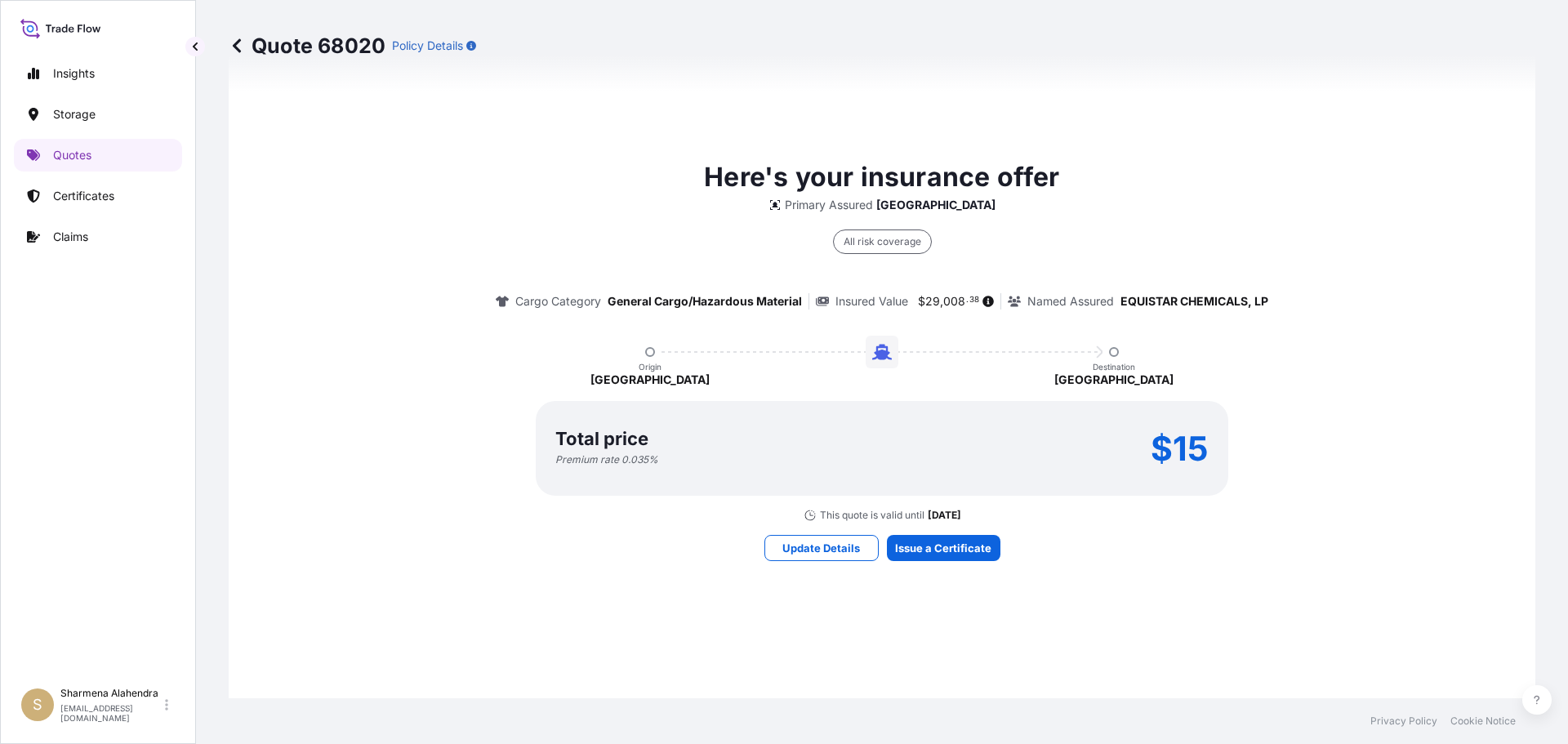
scroll to position [1275, 0]
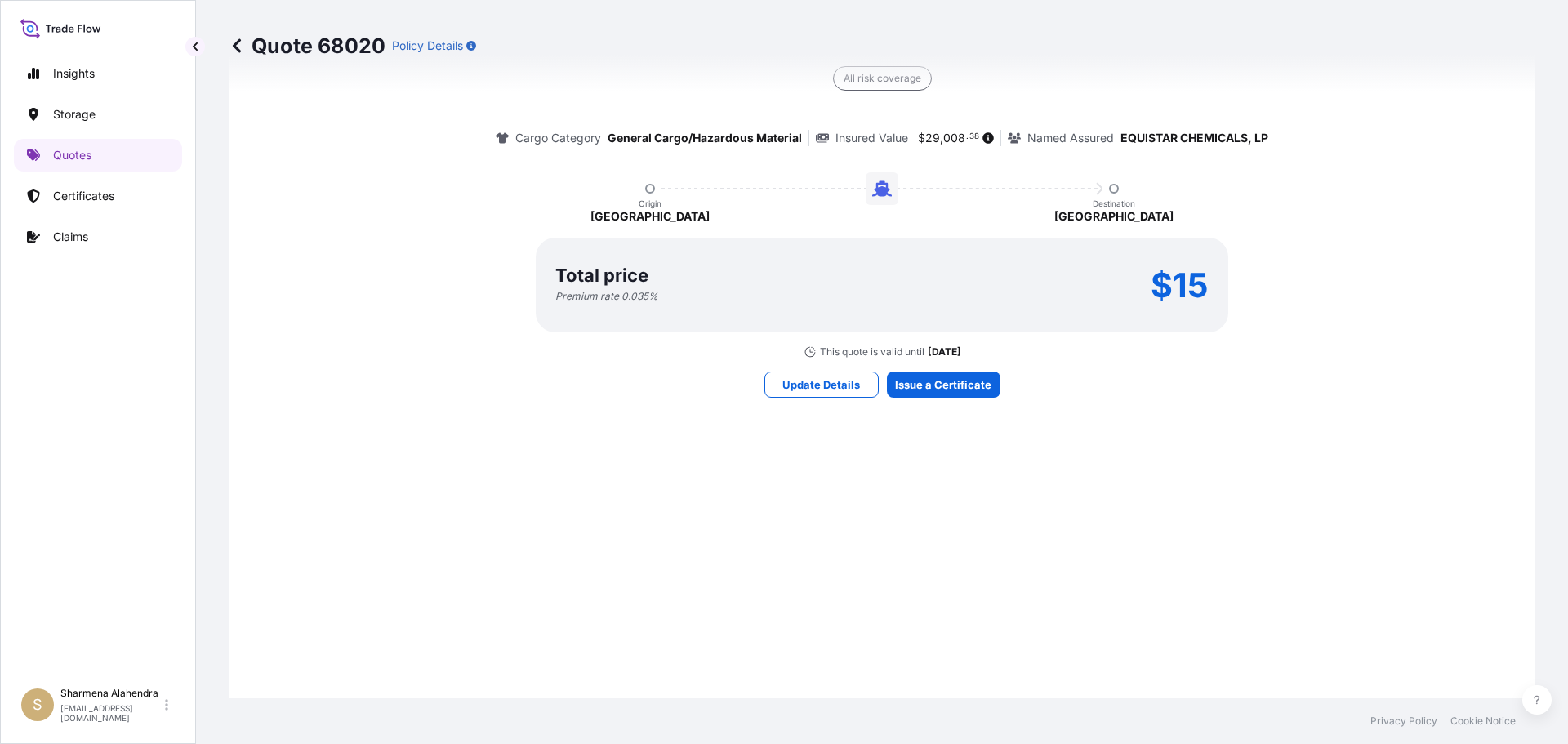
click at [928, 548] on div "Here's your insurance offer Primary Assured Malaysia All risk coverage Cargo Ca…" at bounding box center [882, 195] width 1261 height 1163
click at [931, 548] on div "Here's your insurance offer Primary Assured Malaysia All risk coverage Cargo Ca…" at bounding box center [882, 195] width 1261 height 1163
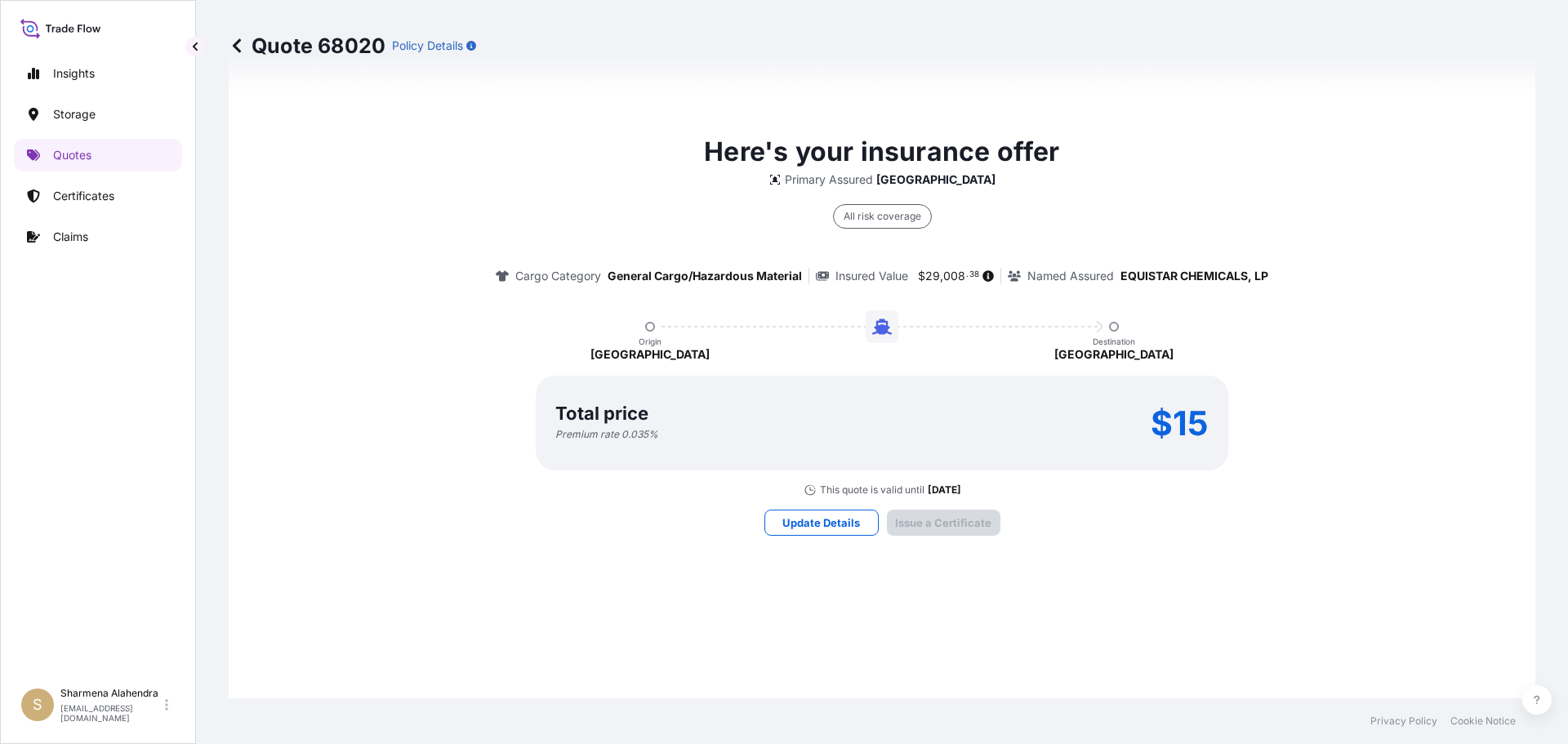
scroll to position [2336, 0]
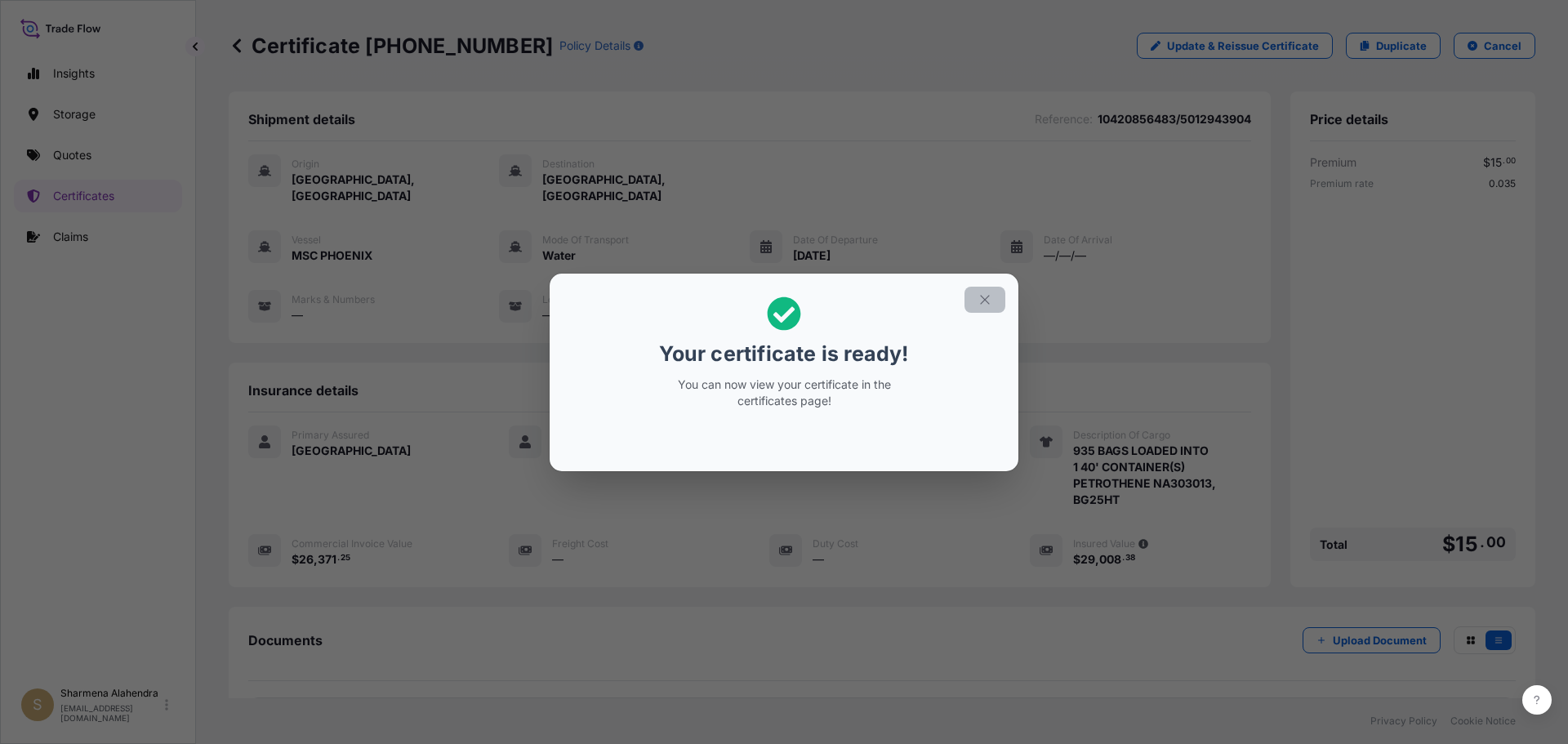
click at [983, 309] on button "button" at bounding box center [985, 299] width 41 height 26
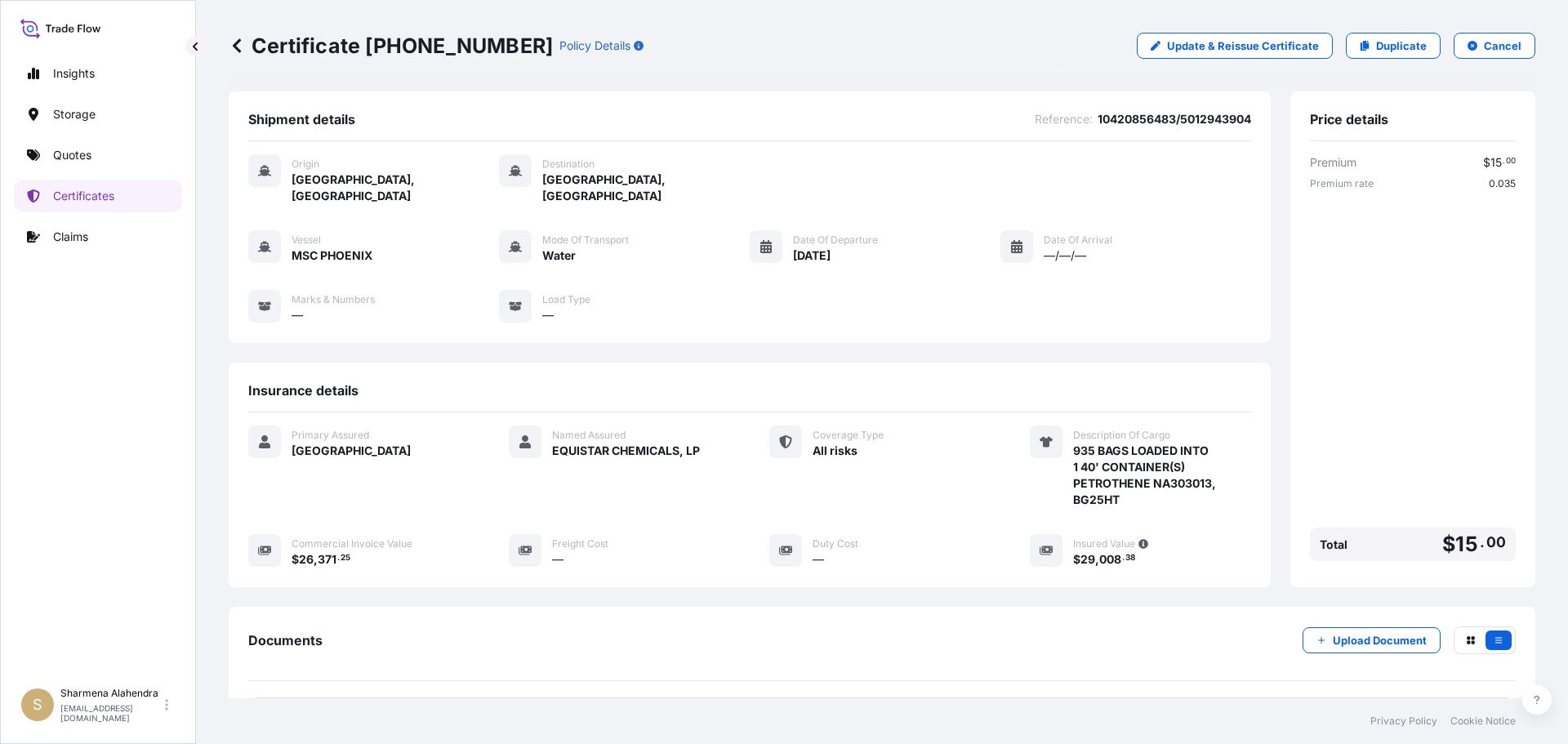
scroll to position [147, 0]
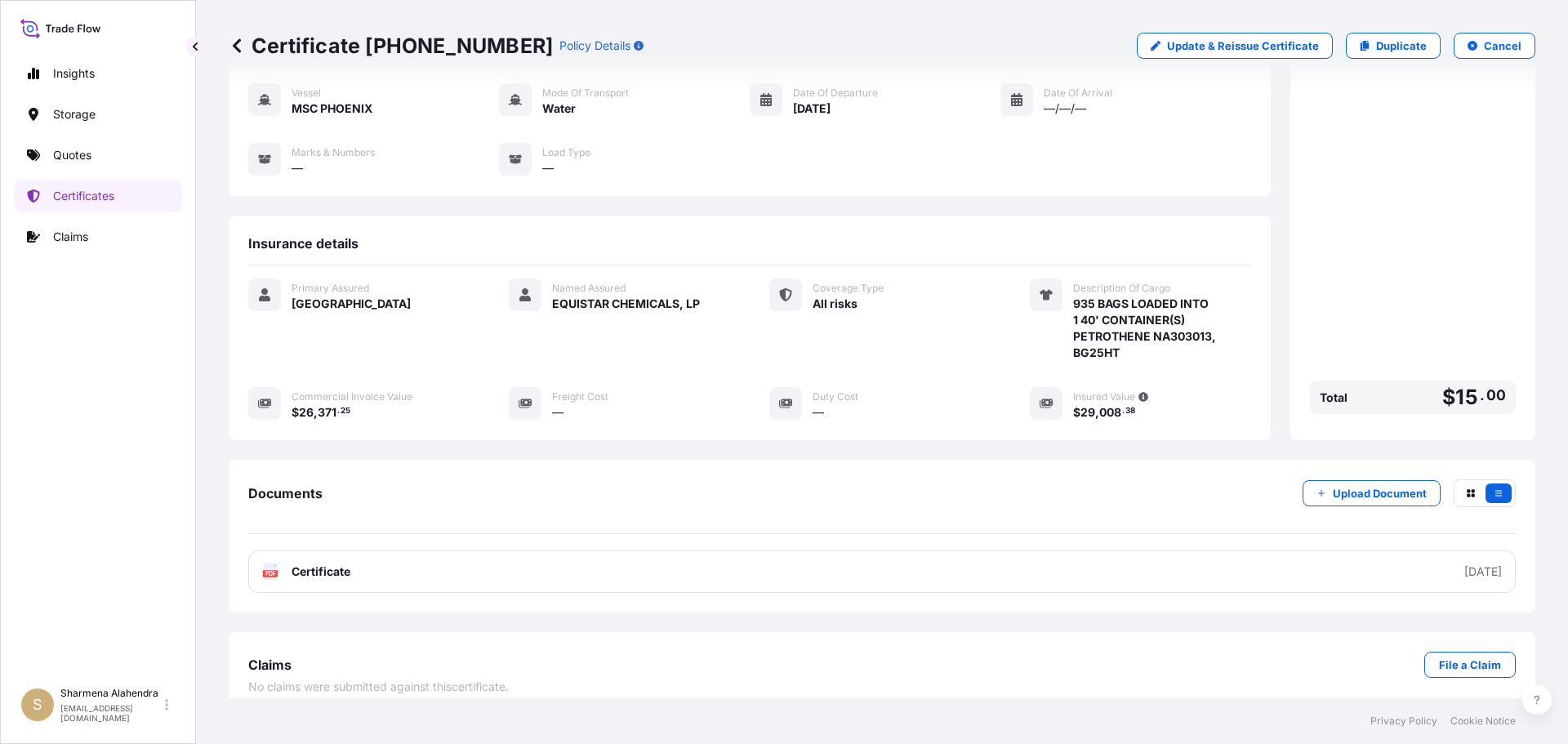
click at [944, 550] on link "PDF Certificate [DATE]" at bounding box center [882, 572] width 1267 height 43
